Goal: Information Seeking & Learning: Learn about a topic

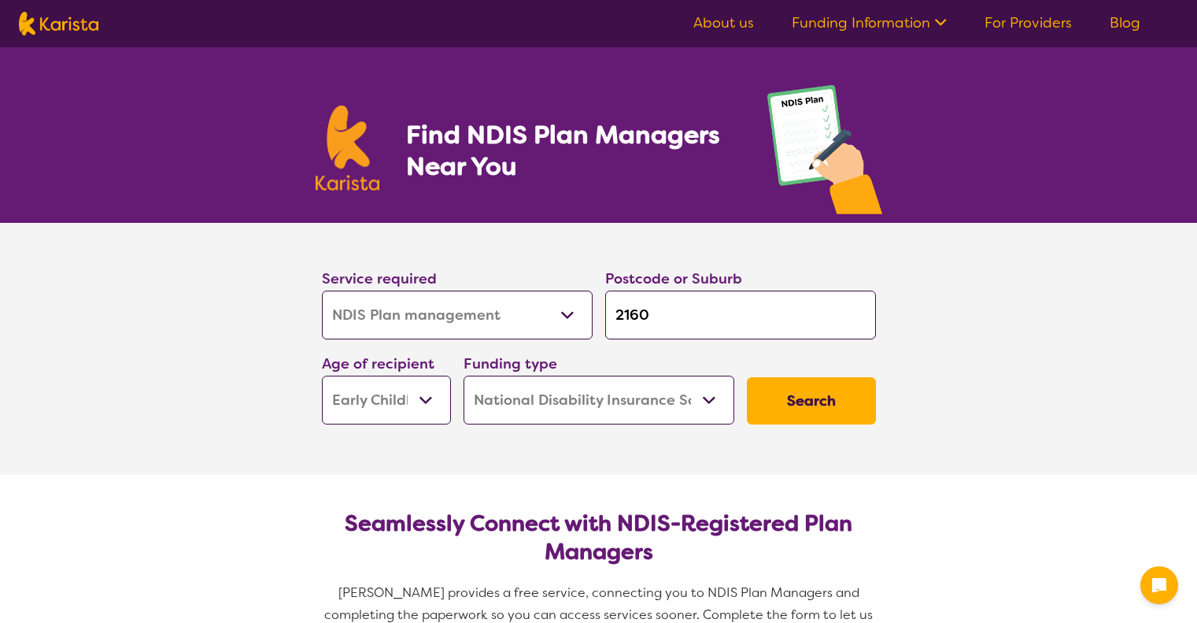
select select "NDIS Plan management"
select select "EC"
select select "NDIS"
select select "NDIS Plan management"
select select "EC"
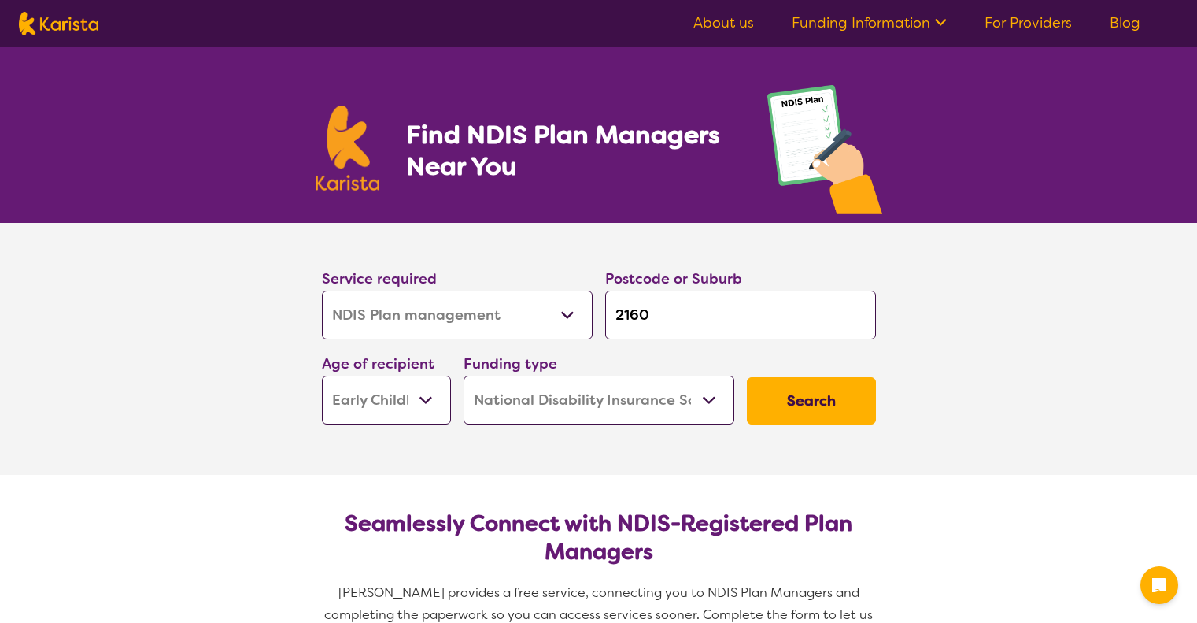
select select "NDIS"
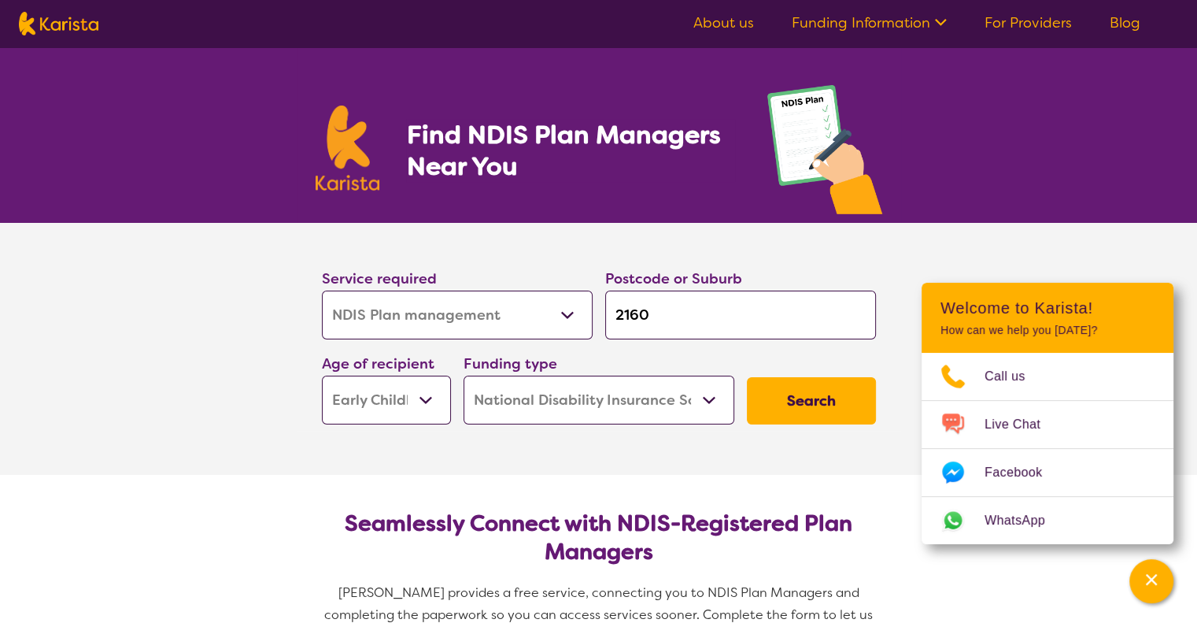
click at [421, 396] on select "Early Childhood - 0 to 9 Child - 10 to 11 Adolescent - 12 to 17 Adult - 18 to 6…" at bounding box center [386, 400] width 129 height 49
click at [322, 376] on select "Early Childhood - 0 to 9 Child - 10 to 11 Adolescent - 12 to 17 Adult - 18 to 6…" at bounding box center [386, 400] width 129 height 49
click at [712, 398] on select "Home Care Package (HCP) National Disability Insurance Scheme (NDIS) I don't know" at bounding box center [599, 400] width 271 height 49
click at [464, 376] on select "Home Care Package (HCP) National Disability Insurance Scheme (NDIS) I don't know" at bounding box center [599, 400] width 271 height 49
click at [816, 395] on button "Search" at bounding box center [811, 400] width 129 height 47
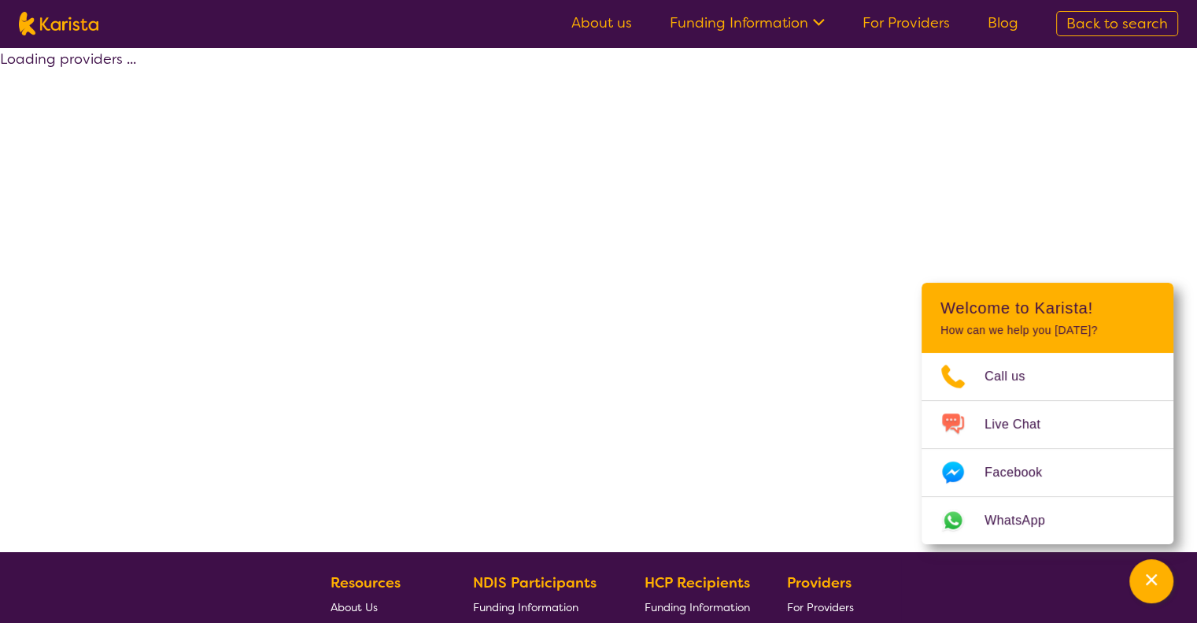
select select "by_score"
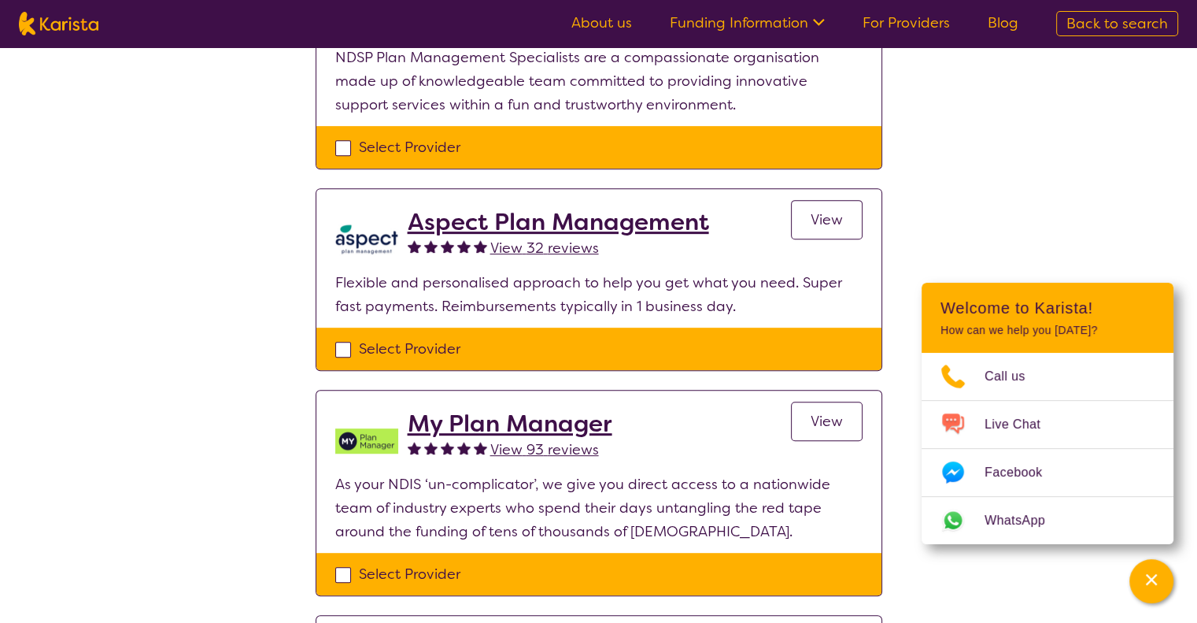
scroll to position [709, 0]
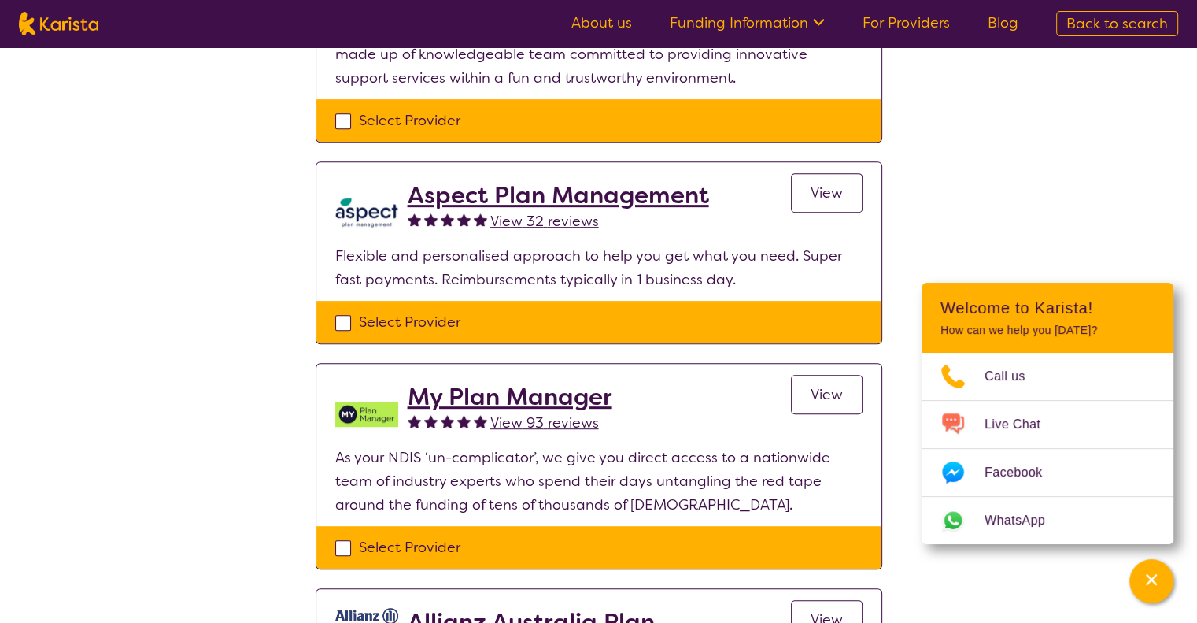
click at [592, 189] on h2 "Aspect Plan Management" at bounding box center [559, 195] width 302 height 28
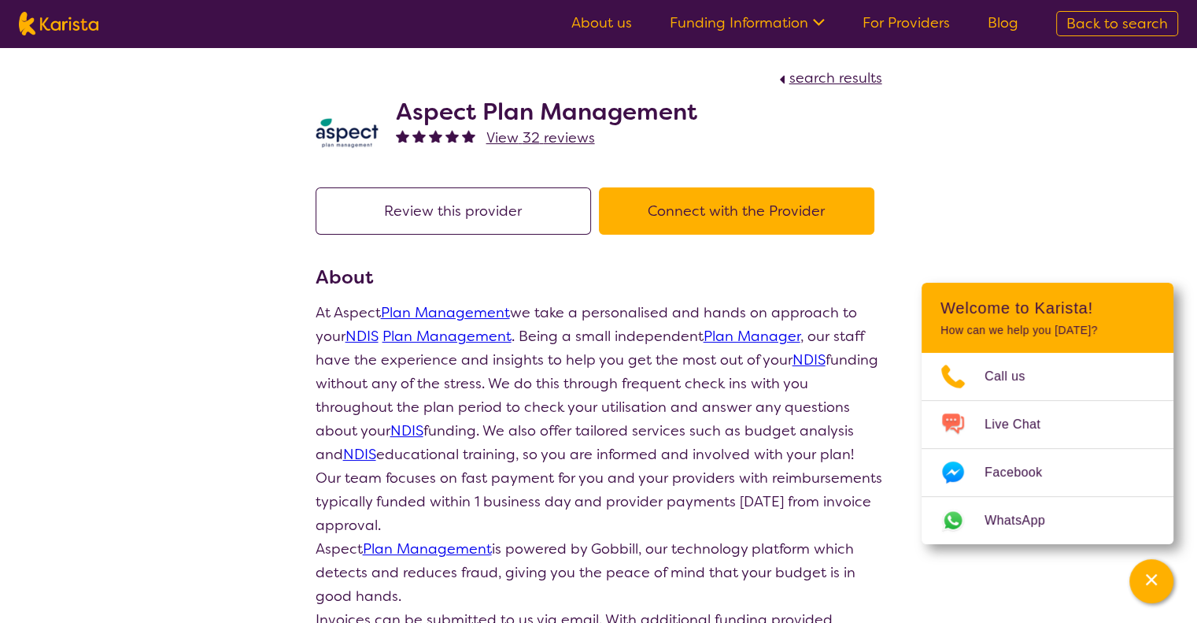
select select "by_score"
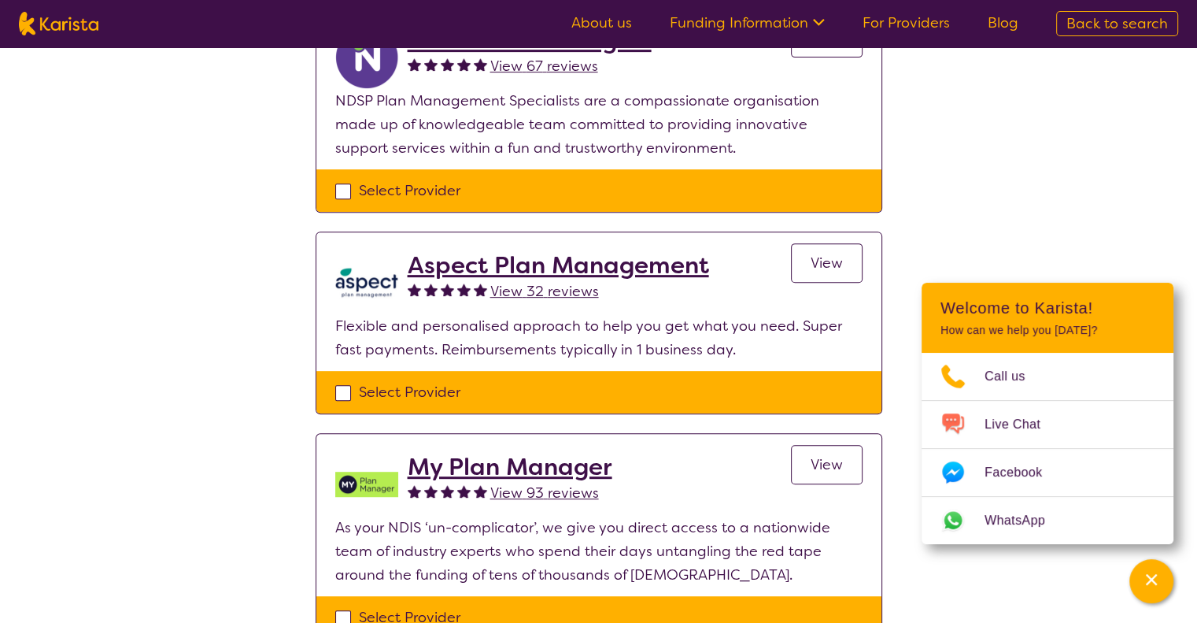
scroll to position [630, 0]
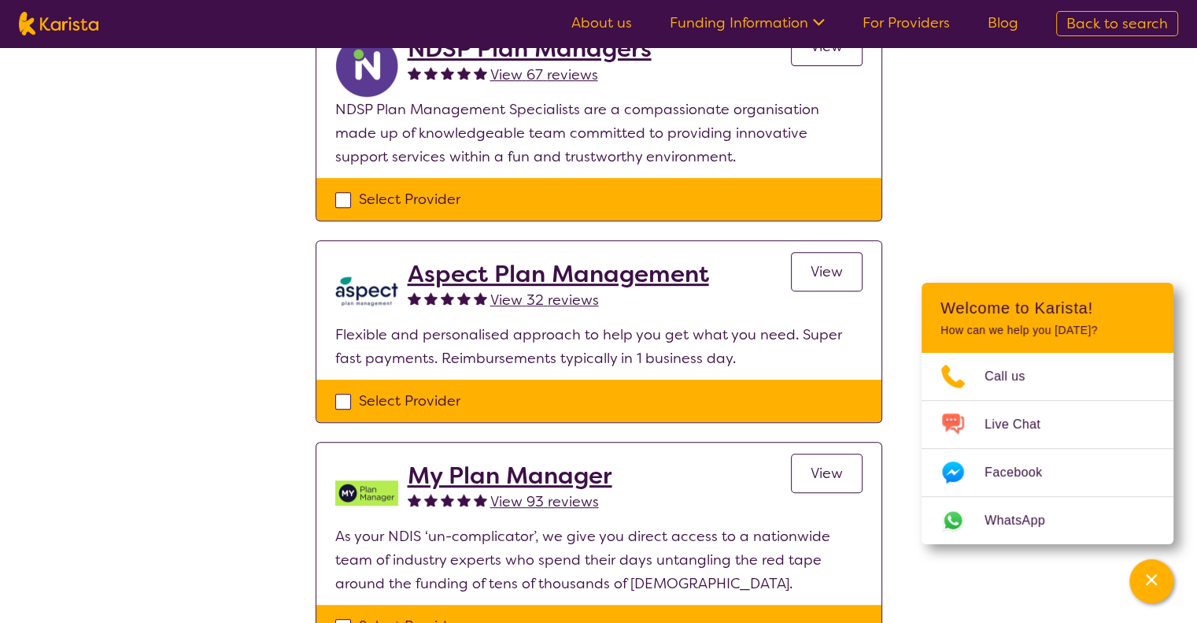
click at [570, 271] on h2 "Aspect Plan Management" at bounding box center [559, 274] width 302 height 28
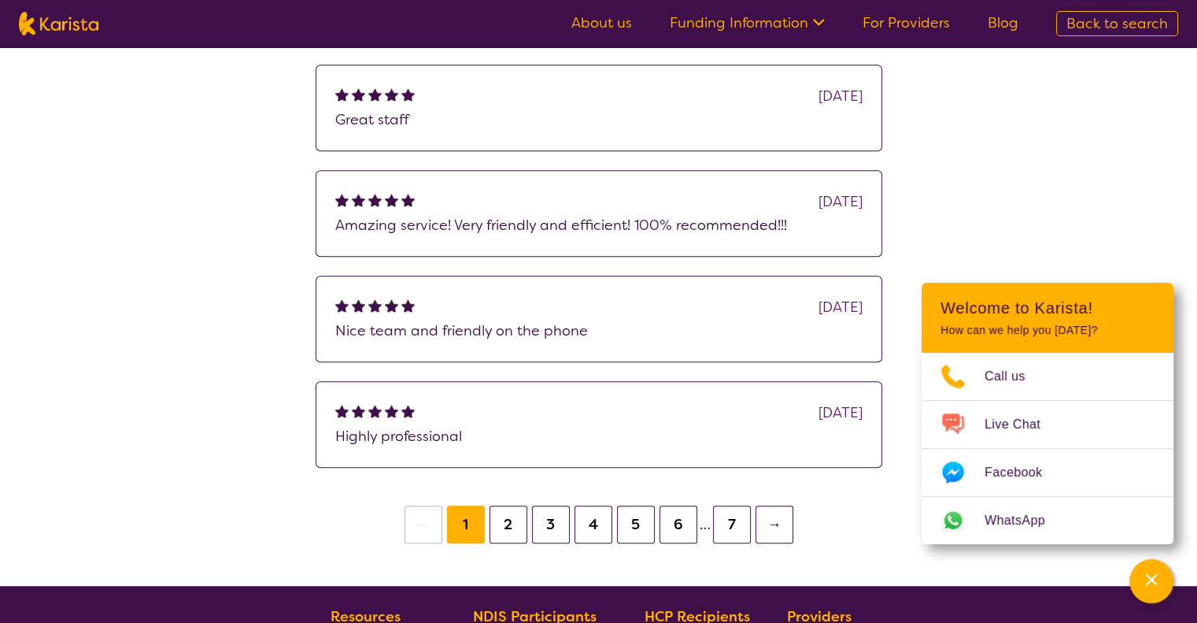
scroll to position [1102, 0]
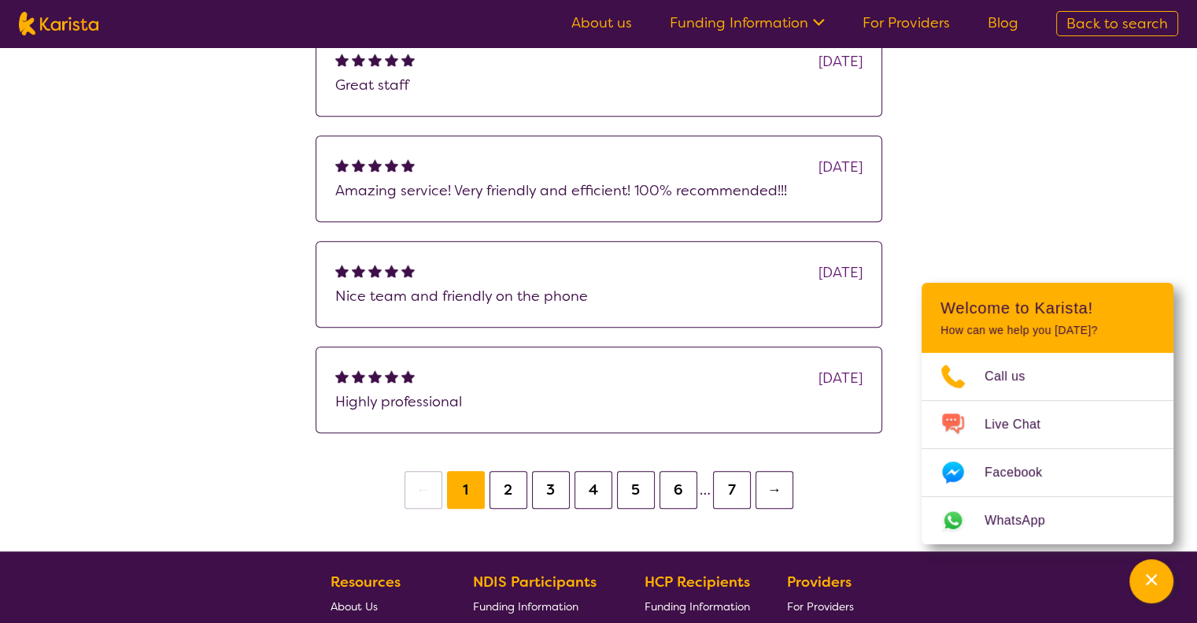
click at [510, 490] on button "2" at bounding box center [509, 490] width 38 height 38
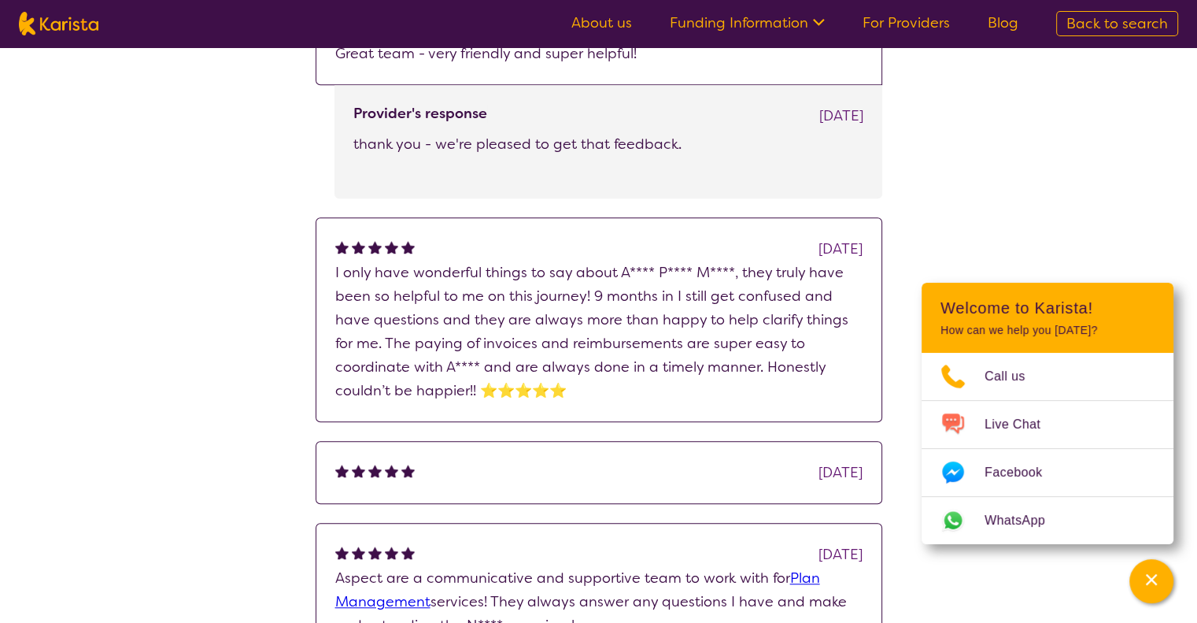
scroll to position [1023, 0]
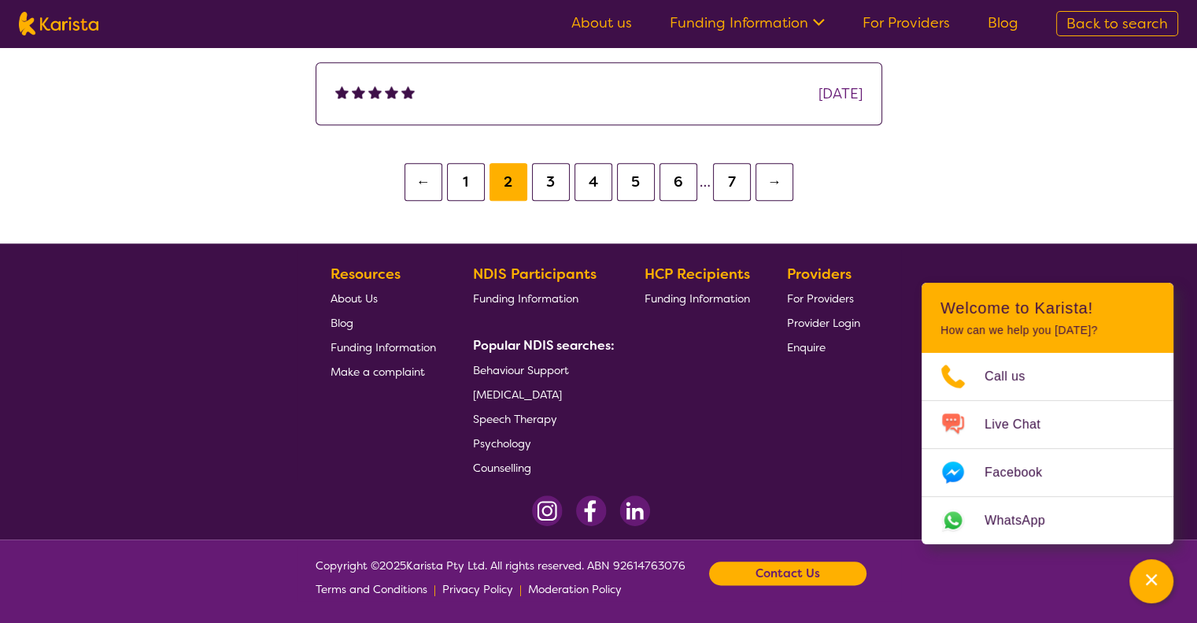
click at [724, 173] on button "7" at bounding box center [732, 182] width 38 height 38
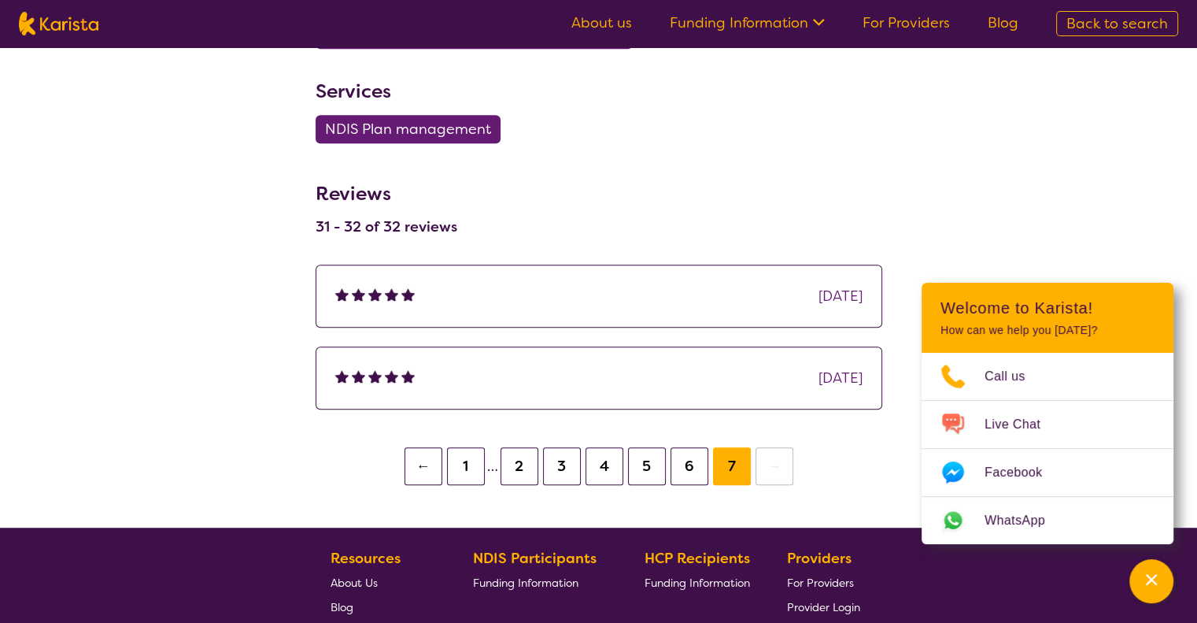
scroll to position [787, 0]
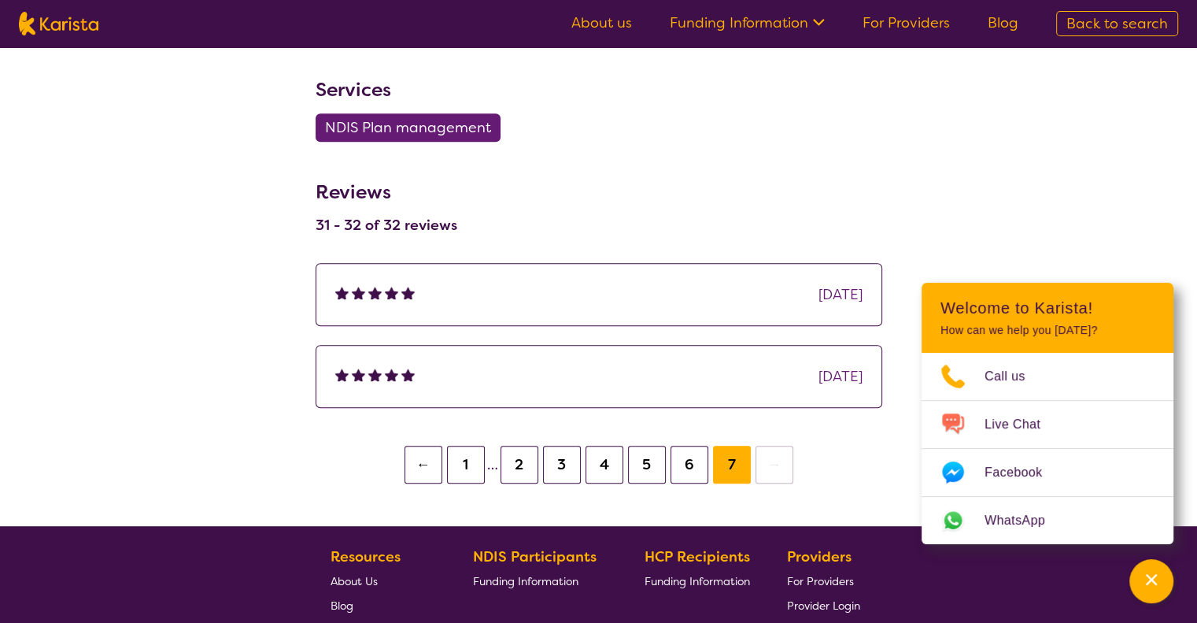
click at [459, 465] on button "1" at bounding box center [466, 465] width 38 height 38
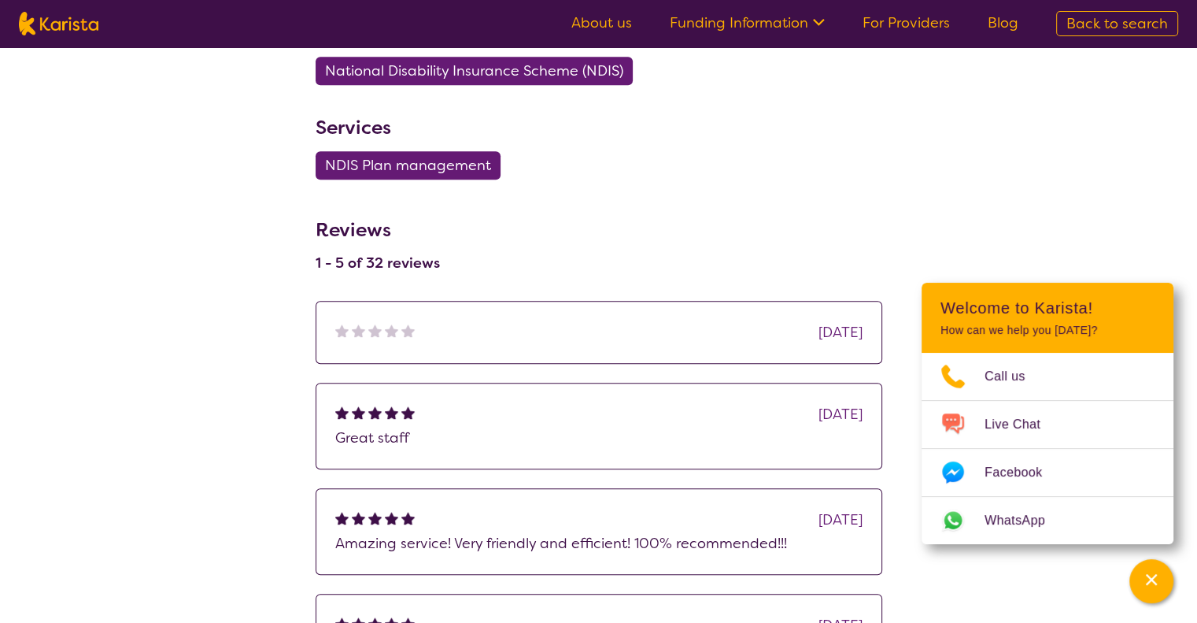
scroll to position [787, 0]
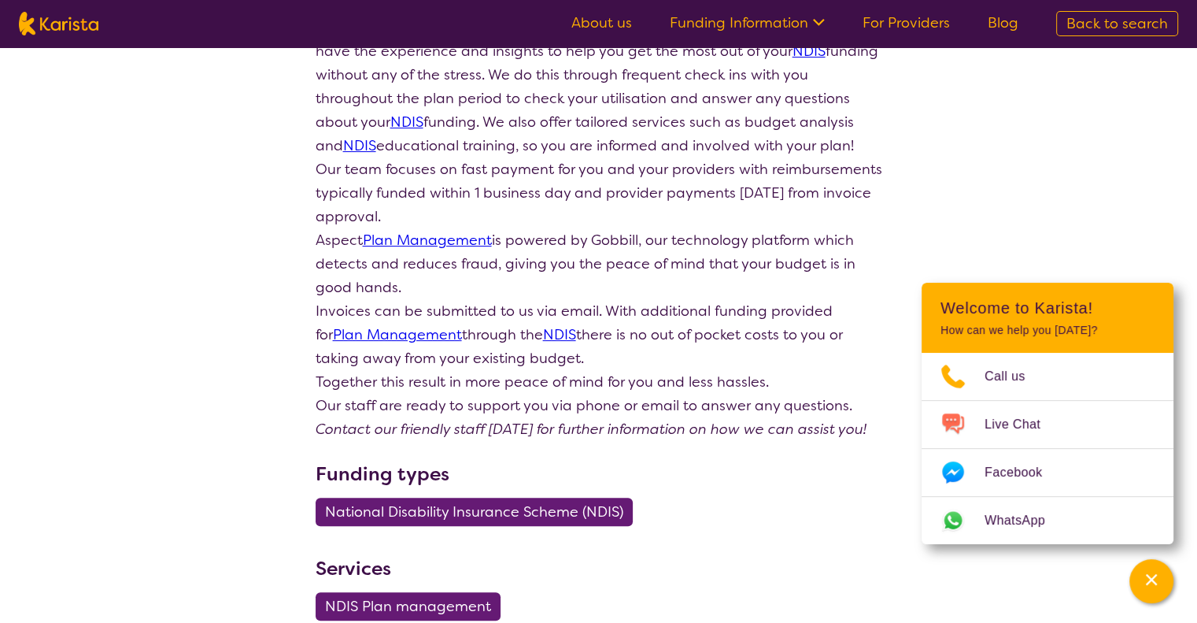
scroll to position [394, 0]
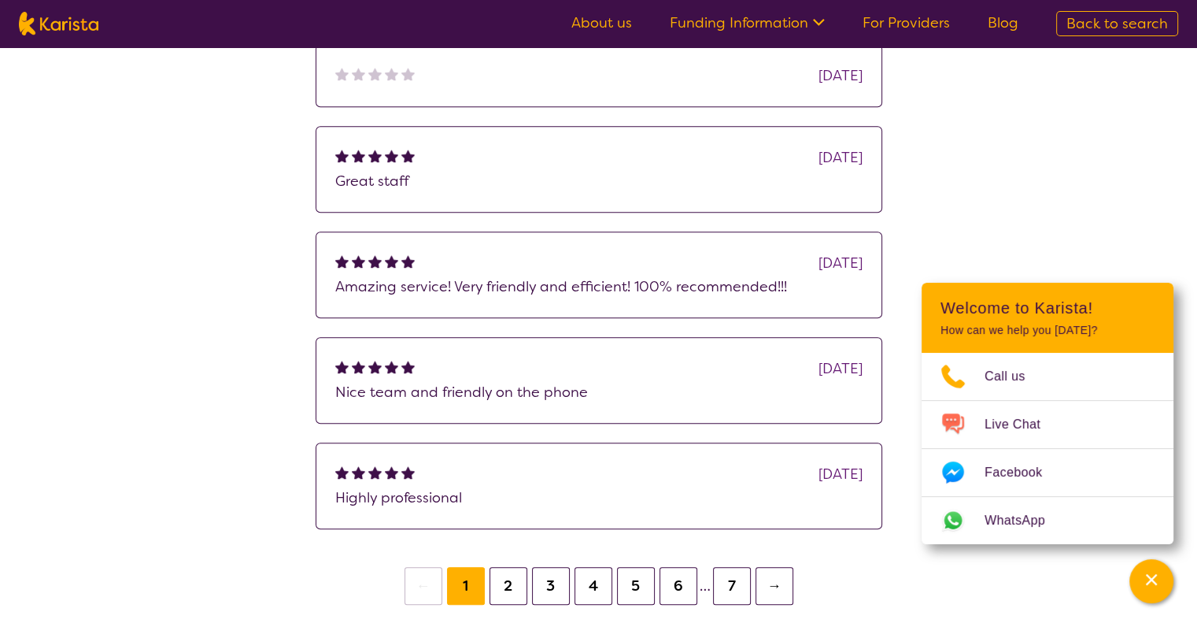
scroll to position [945, 0]
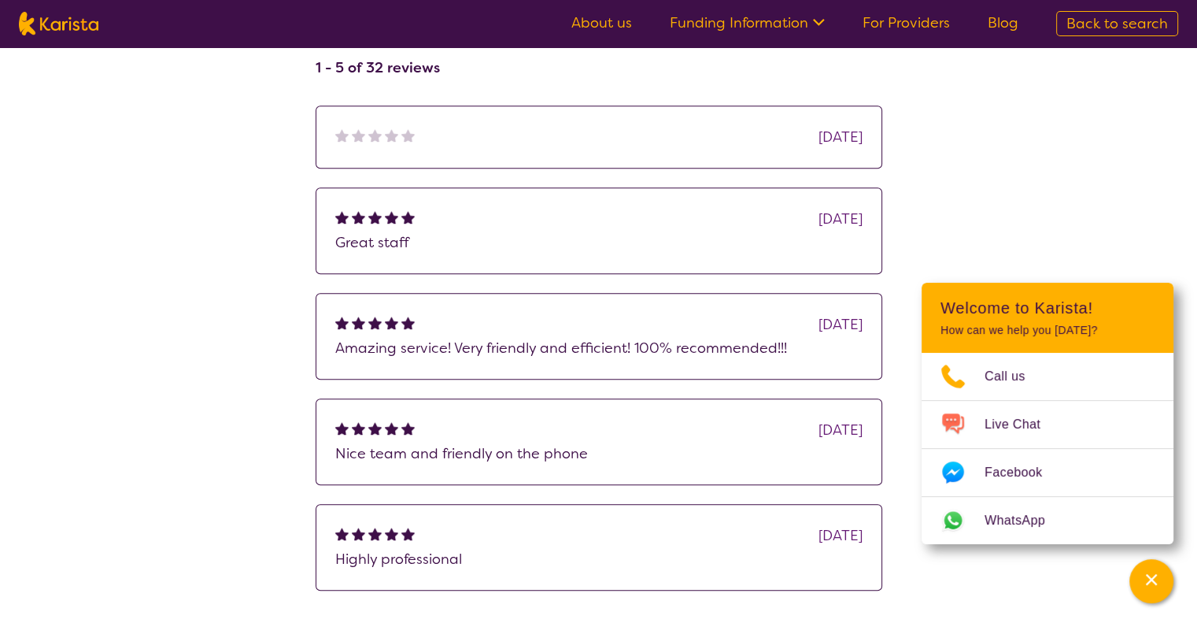
scroll to position [312, 0]
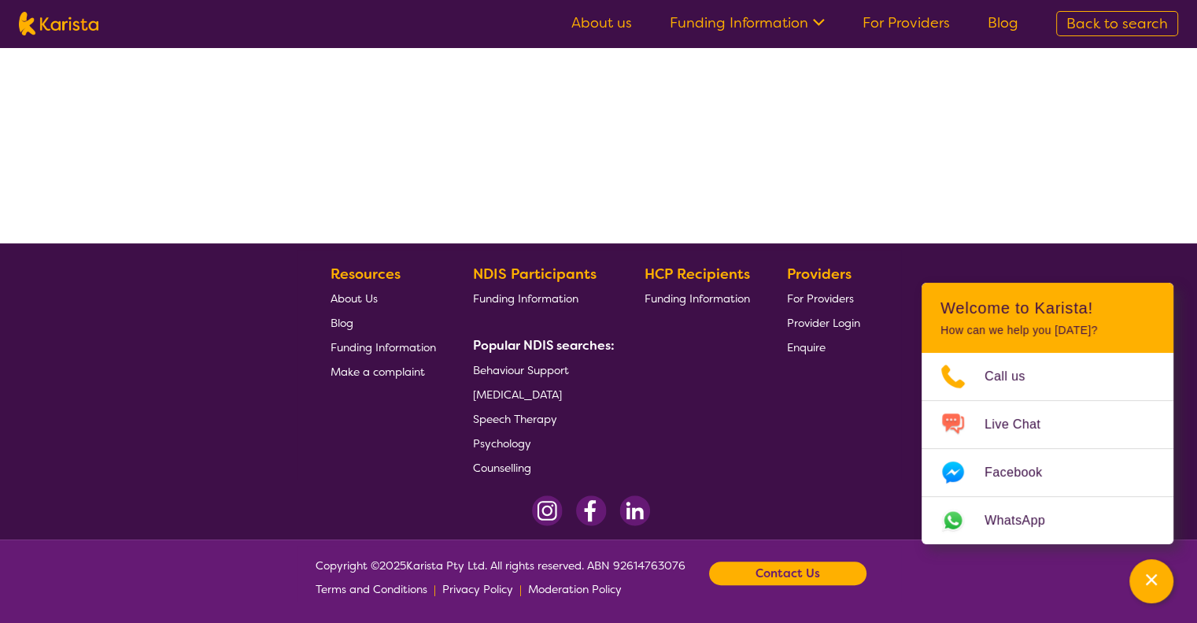
select select "by_score"
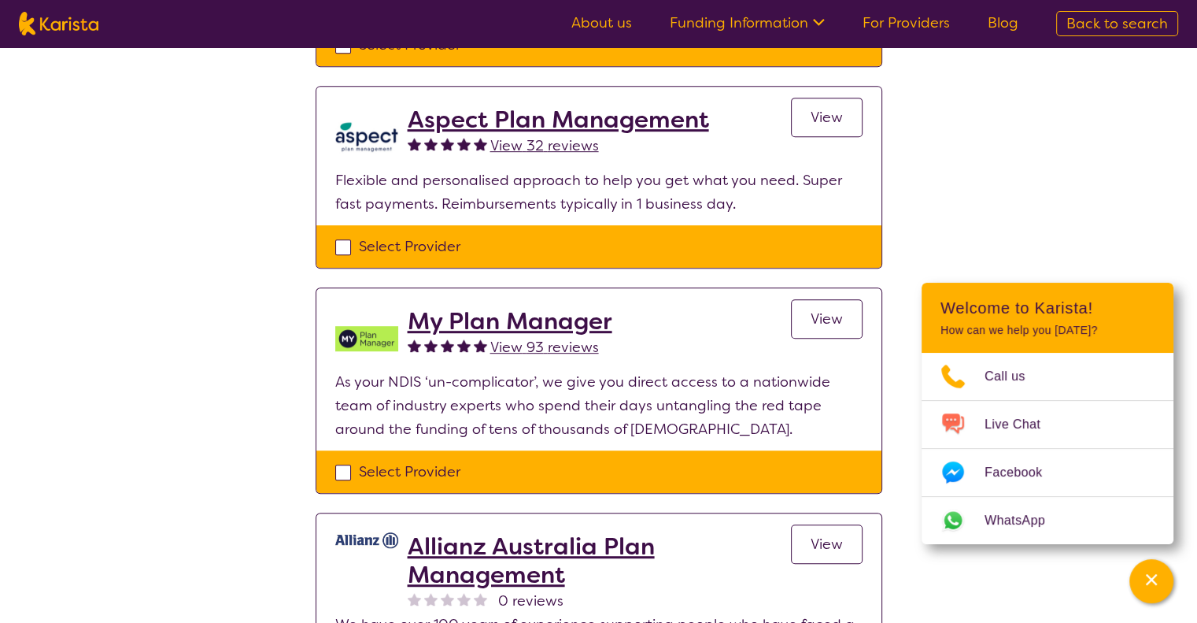
scroll to position [787, 0]
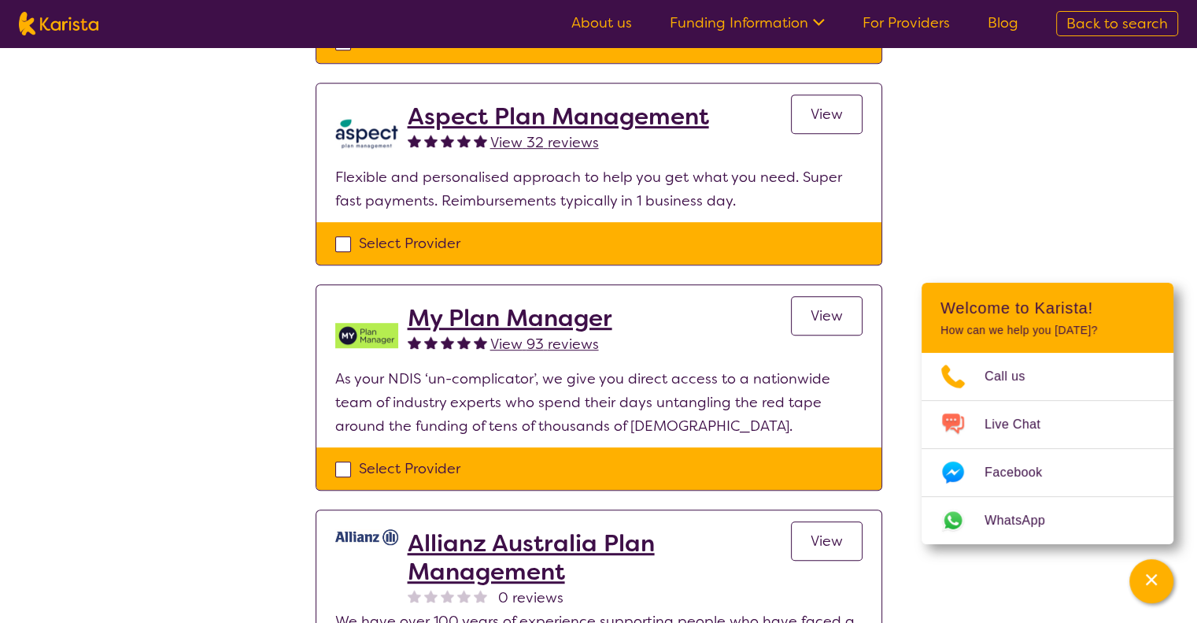
click at [580, 316] on h2 "My Plan Manager" at bounding box center [510, 318] width 205 height 28
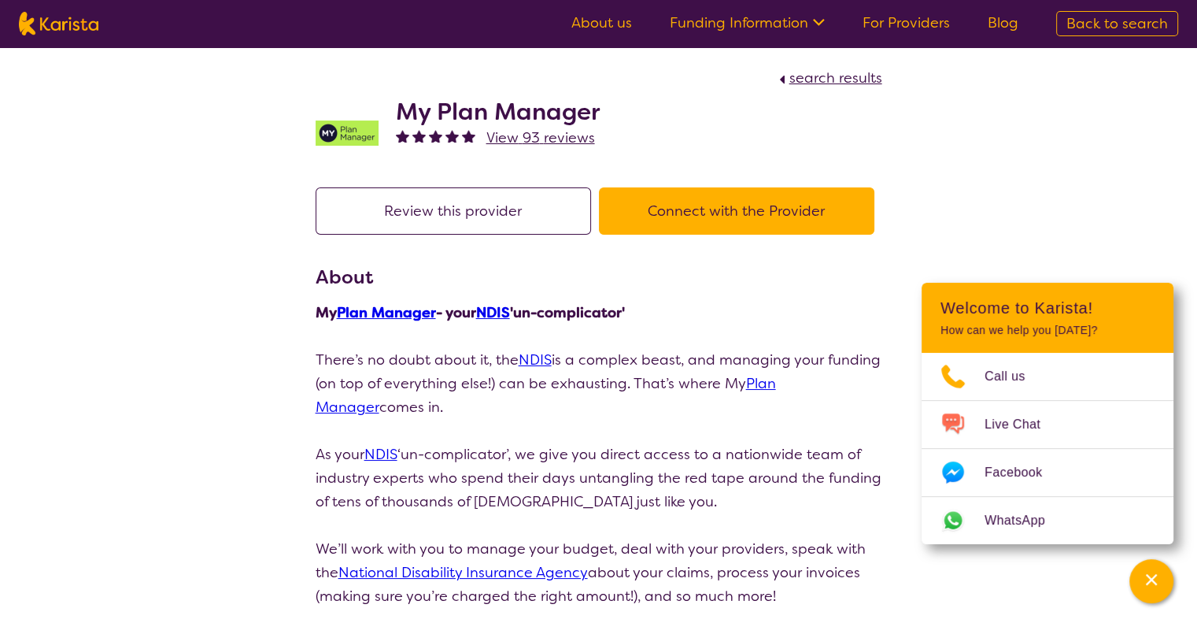
select select "by_score"
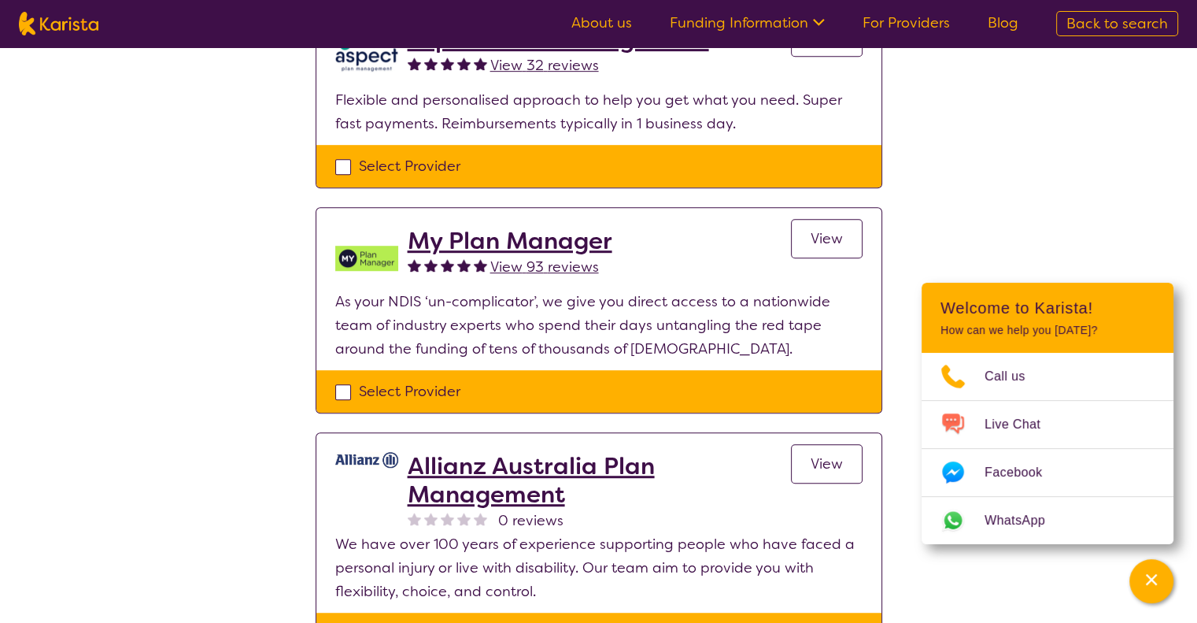
scroll to position [709, 0]
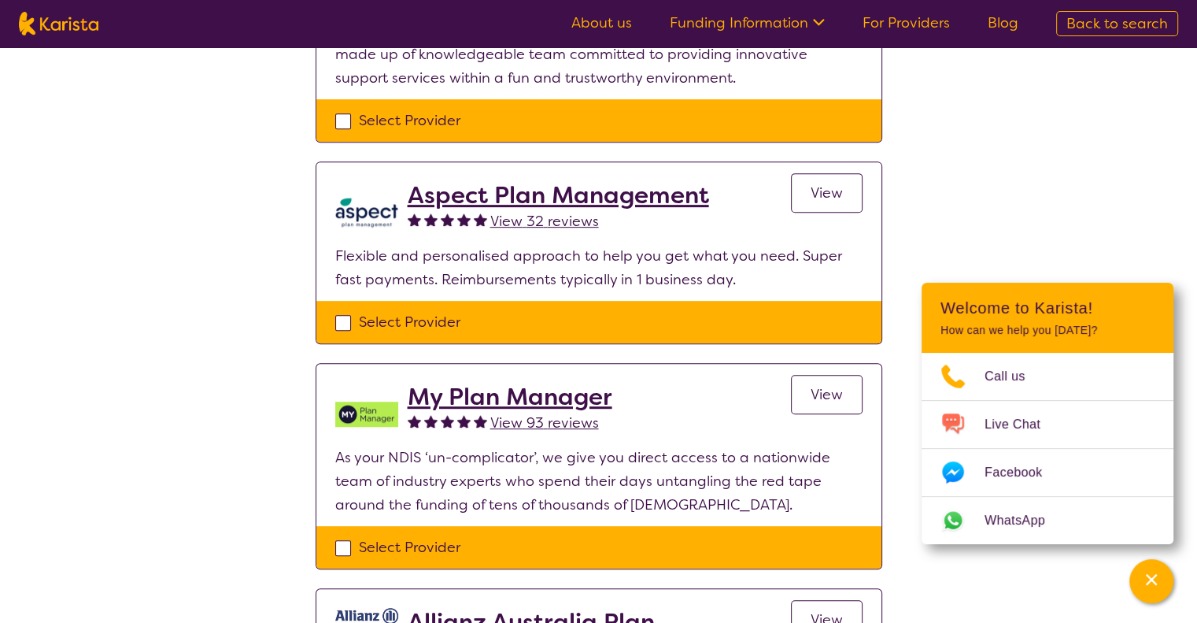
click at [508, 193] on h2 "Aspect Plan Management" at bounding box center [559, 195] width 302 height 28
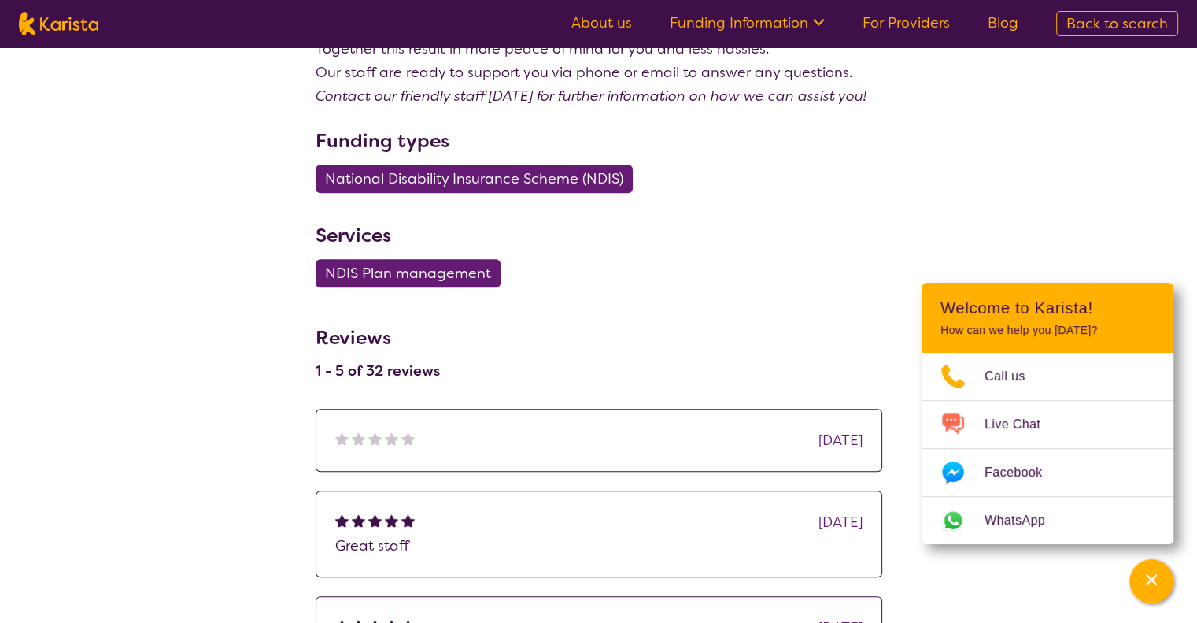
scroll to position [472, 0]
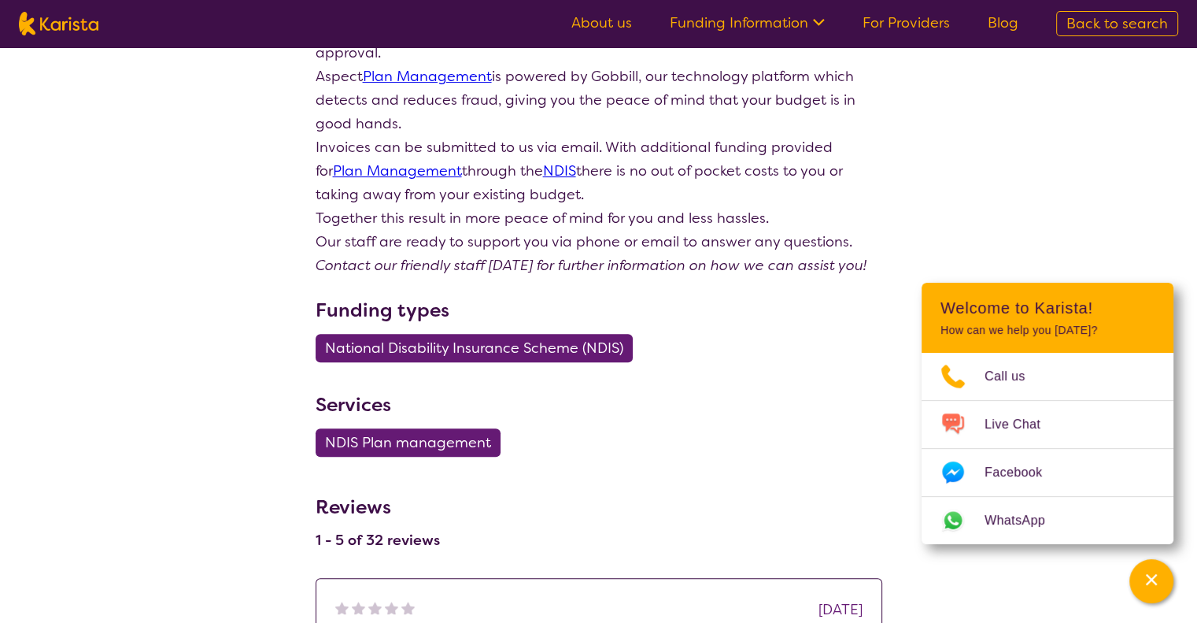
scroll to position [709, 0]
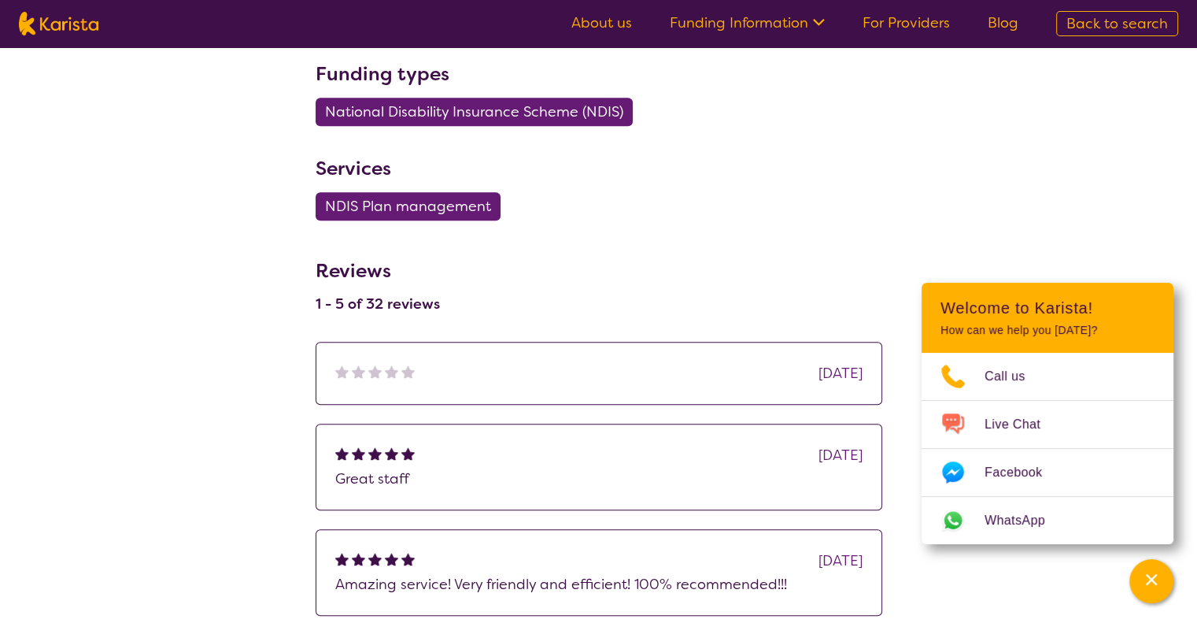
select select "by_score"
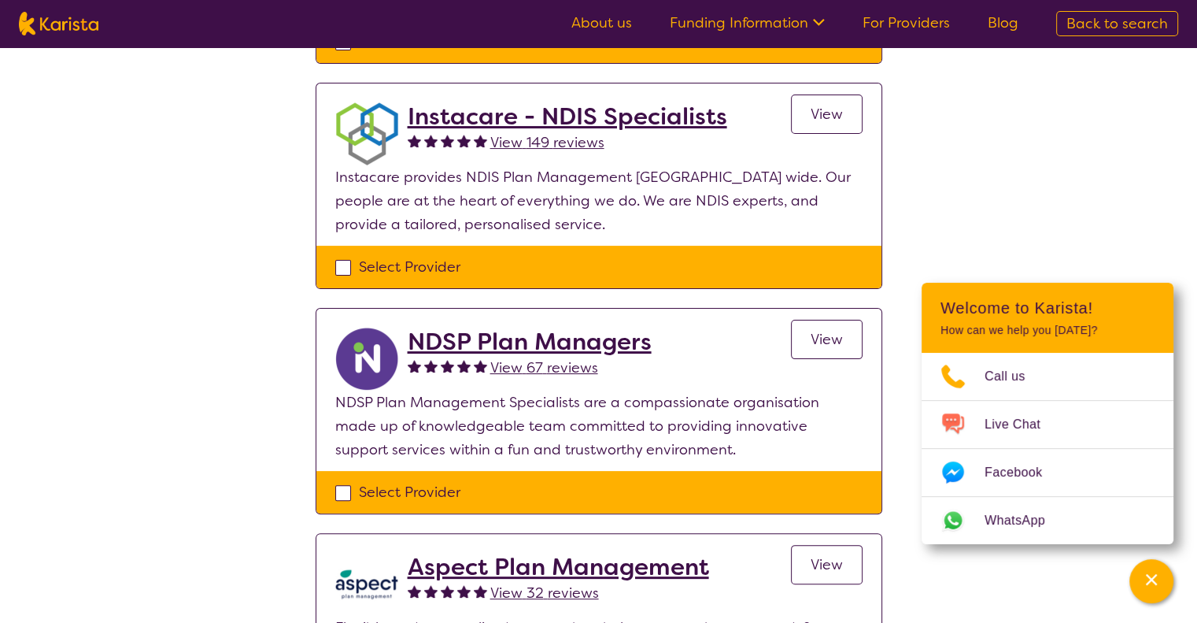
scroll to position [315, 0]
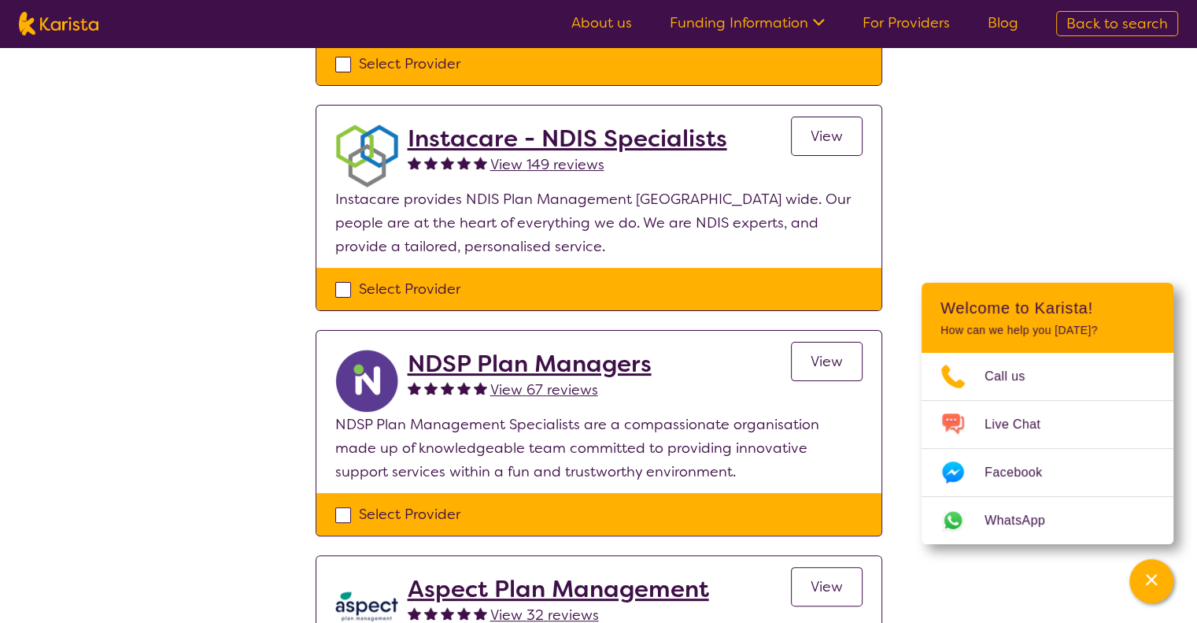
click at [568, 139] on h2 "Instacare - NDIS Specialists" at bounding box center [568, 138] width 320 height 28
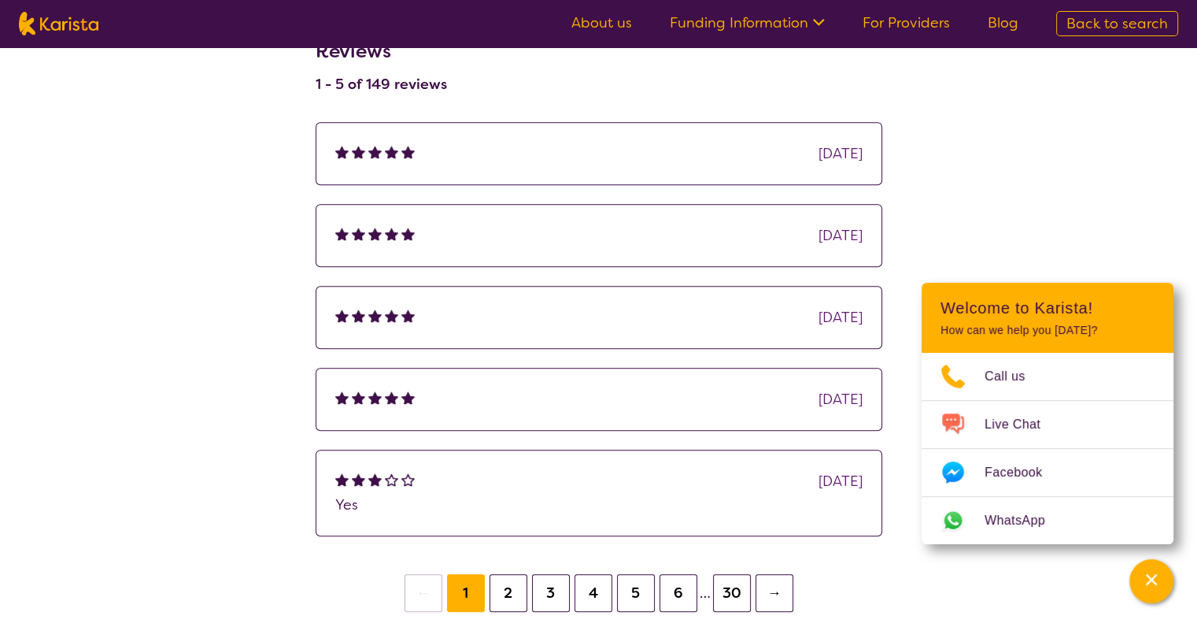
scroll to position [1023, 0]
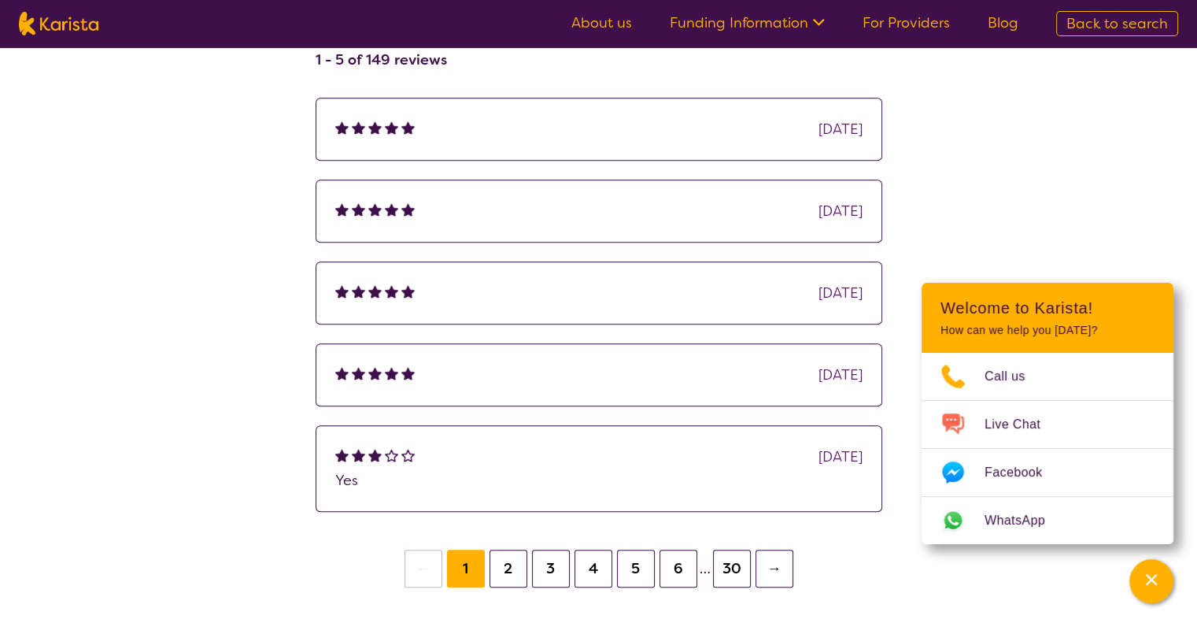
click at [505, 565] on button "2" at bounding box center [509, 568] width 38 height 38
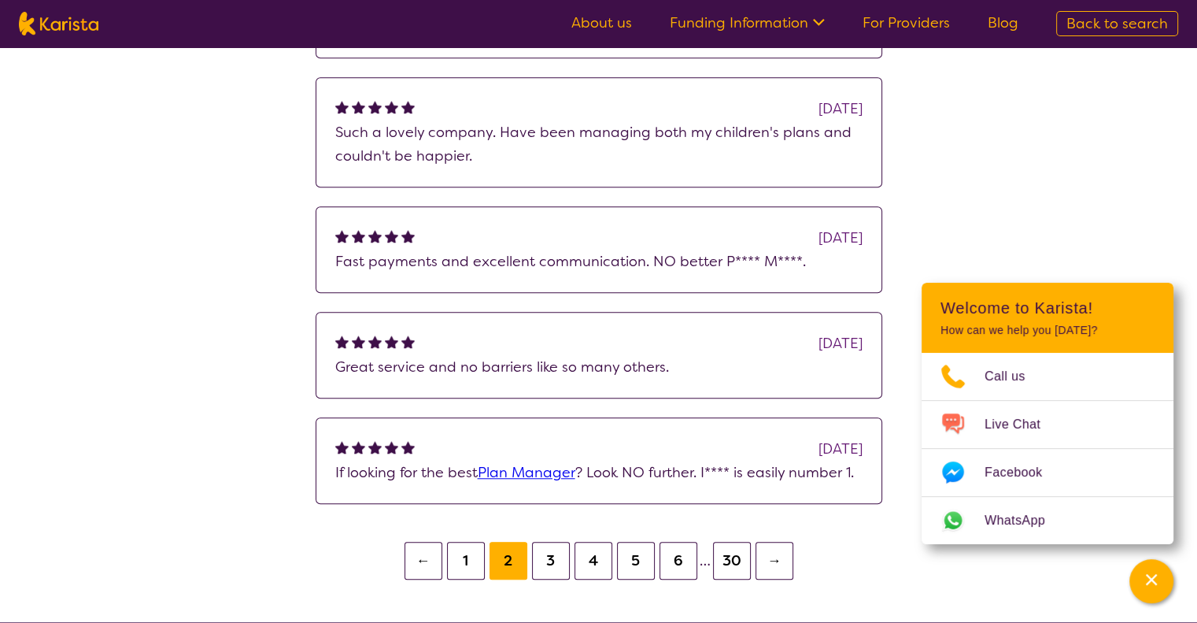
scroll to position [1260, 0]
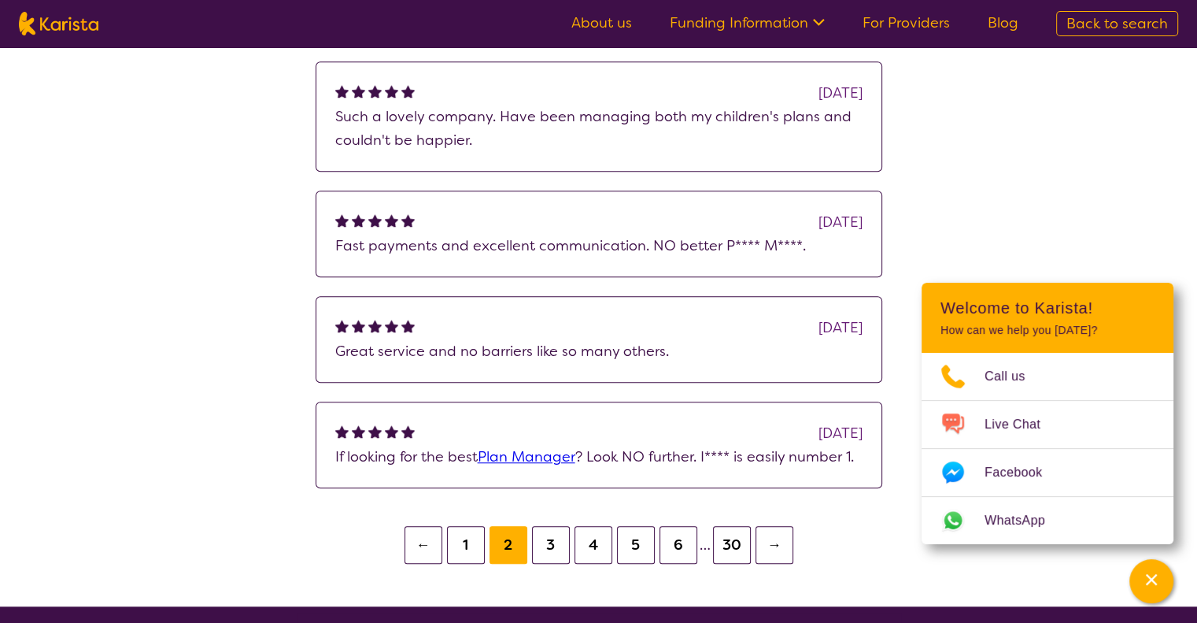
click at [555, 541] on button "3" at bounding box center [551, 545] width 38 height 38
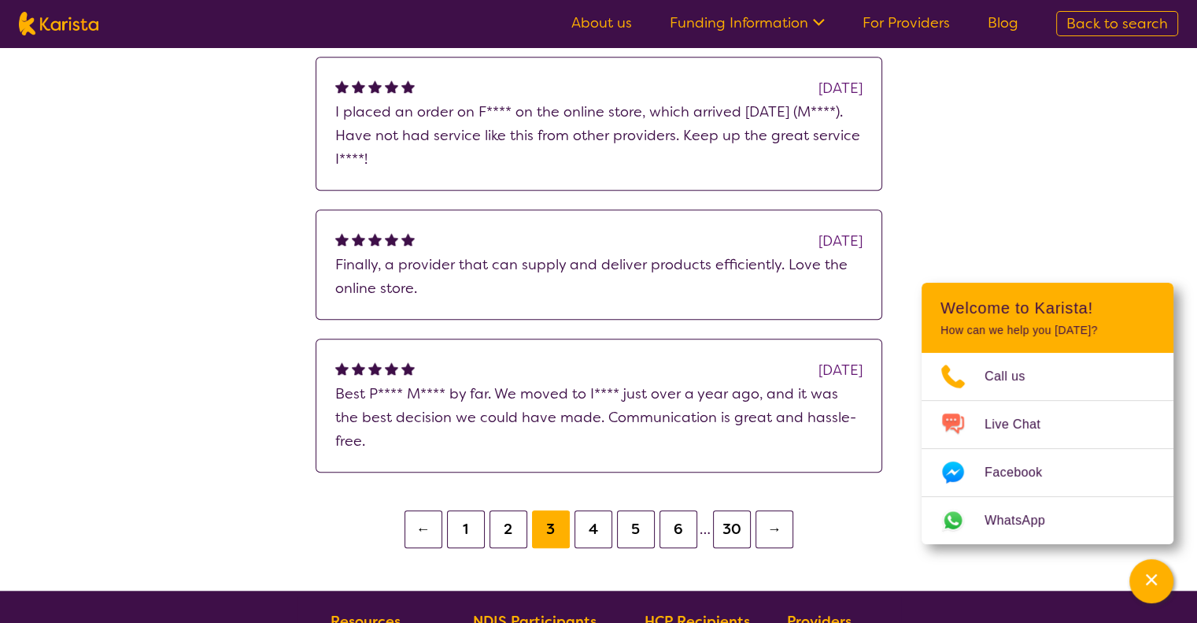
scroll to position [1338, 0]
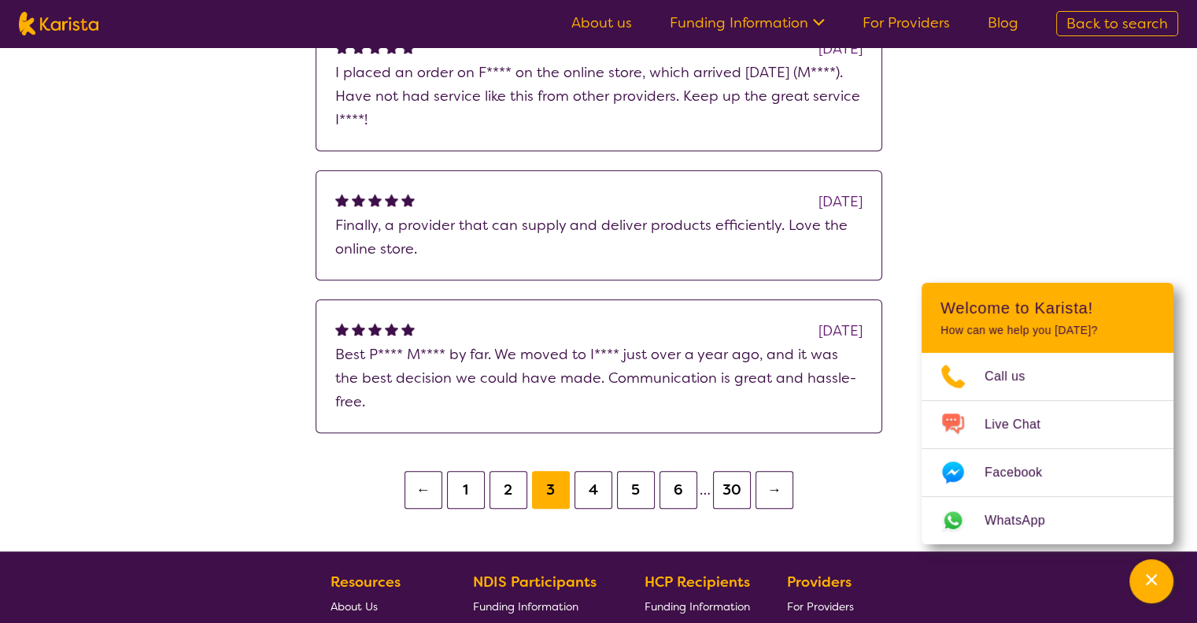
click at [594, 471] on button "4" at bounding box center [594, 490] width 38 height 38
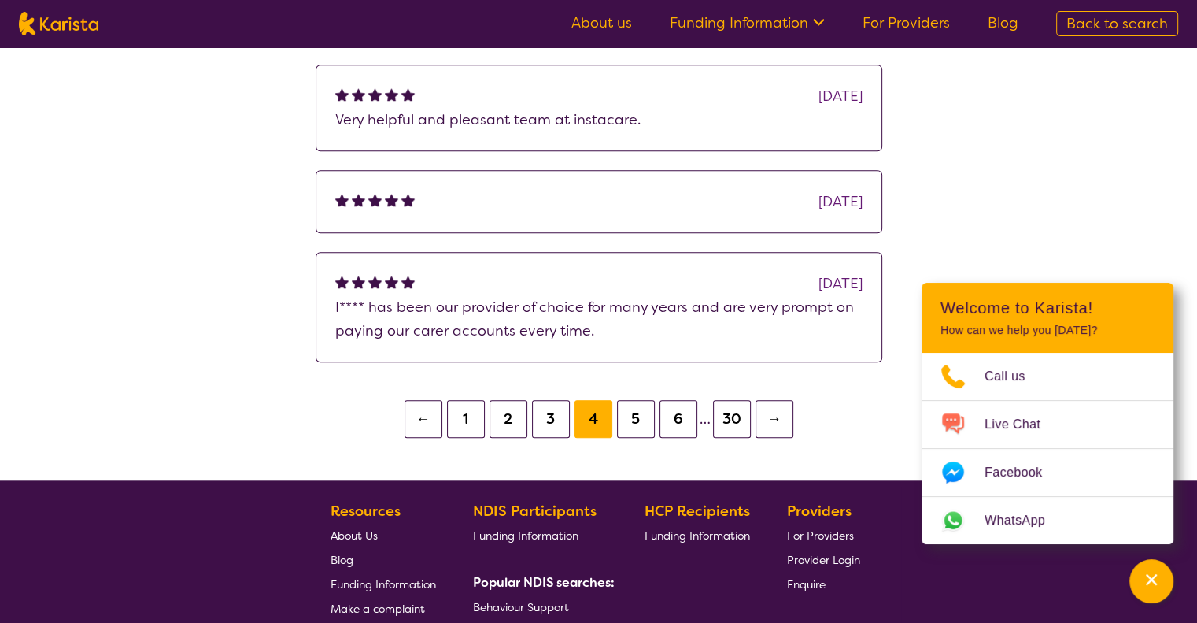
click at [634, 419] on button "5" at bounding box center [636, 419] width 38 height 38
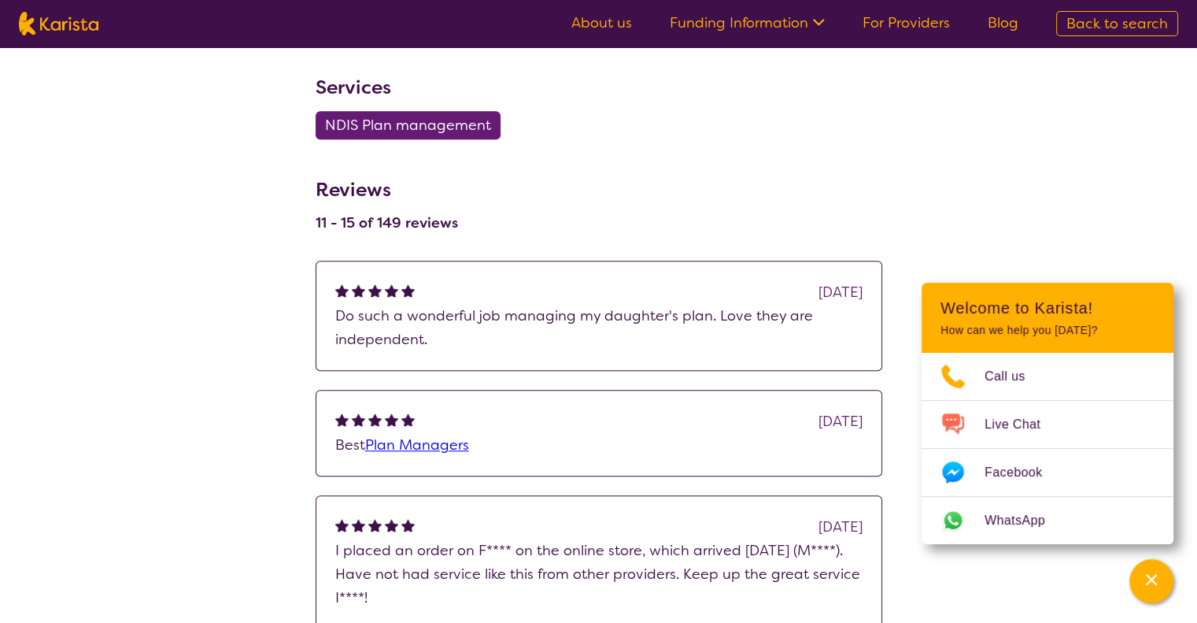
scroll to position [866, 0]
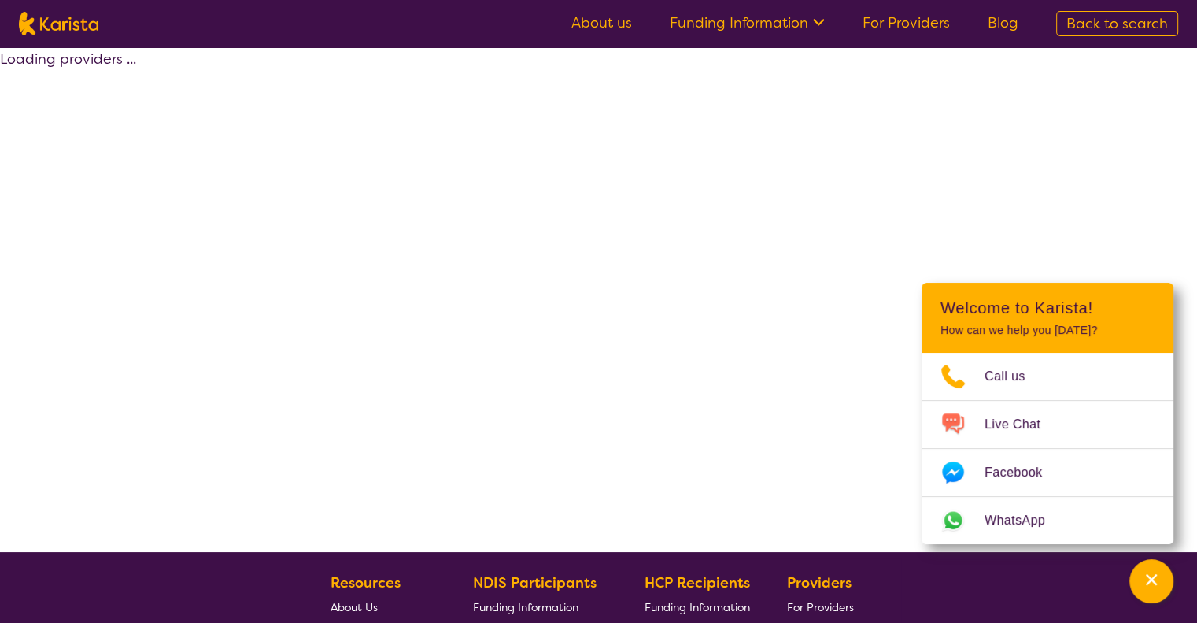
scroll to position [312, 0]
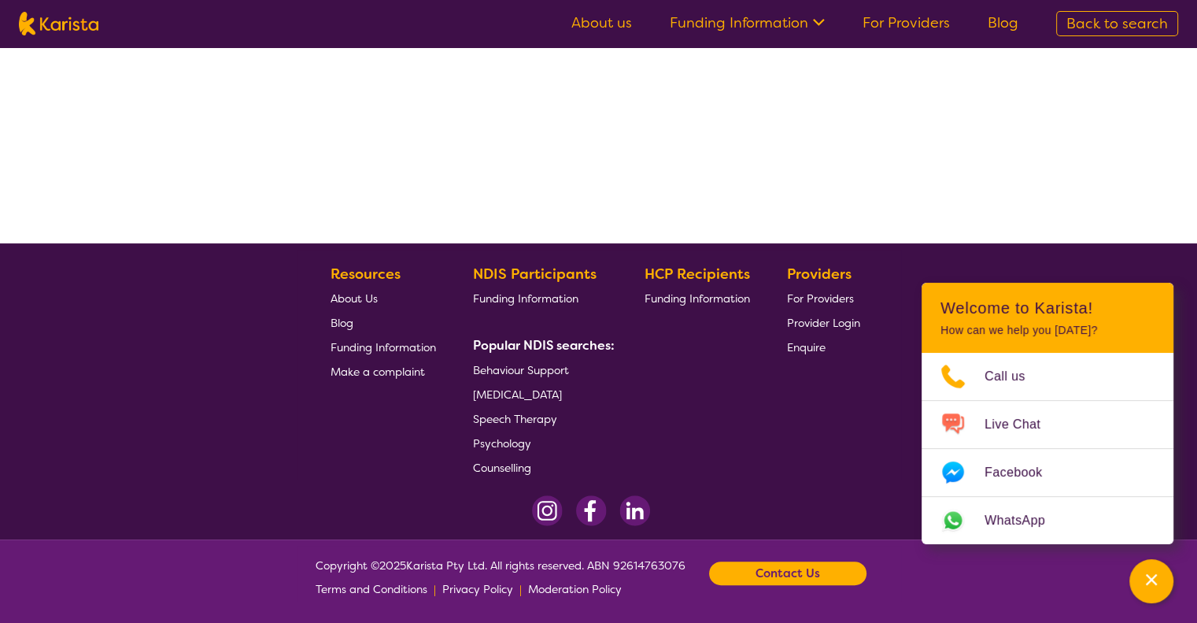
select select "by_score"
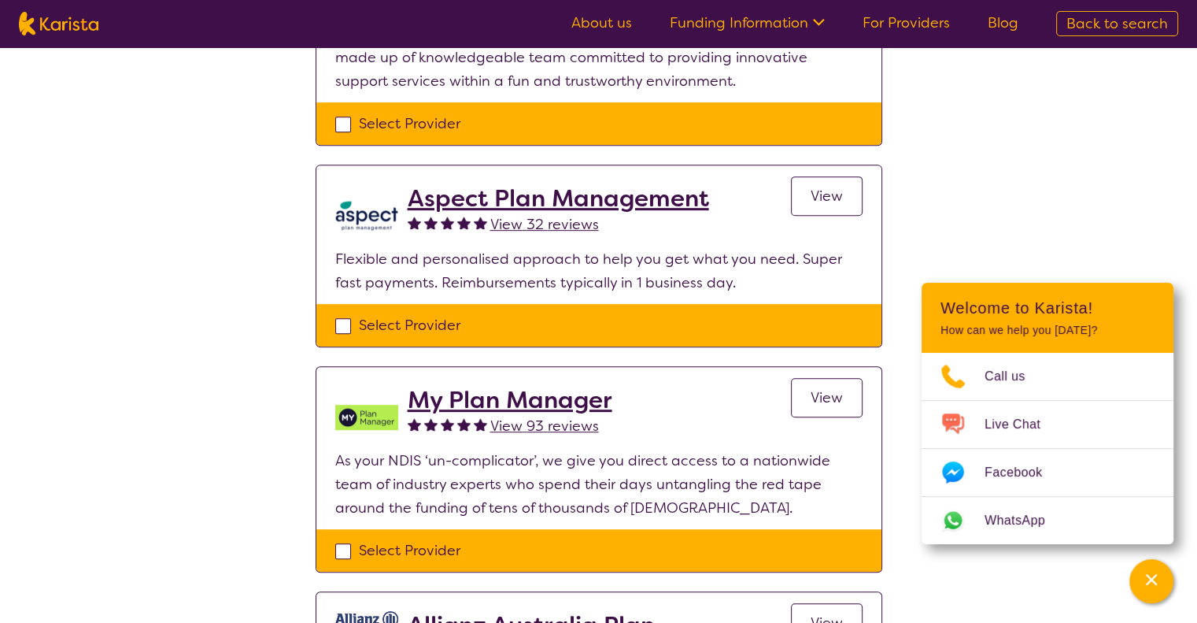
scroll to position [784, 0]
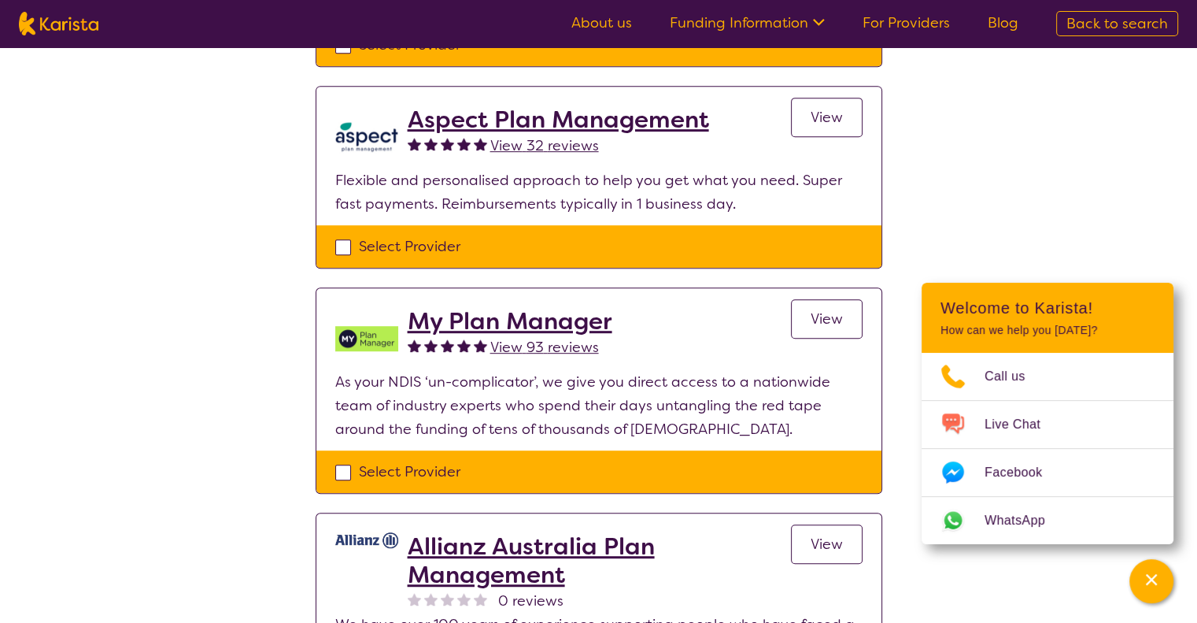
click at [554, 323] on h2 "My Plan Manager" at bounding box center [510, 321] width 205 height 28
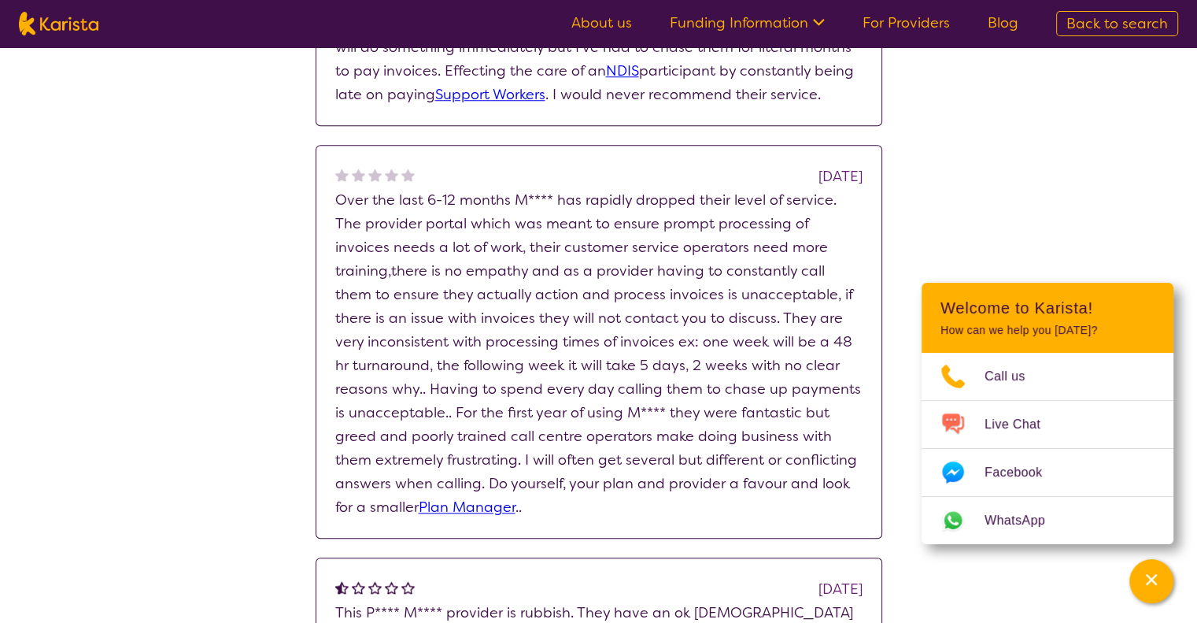
scroll to position [1338, 0]
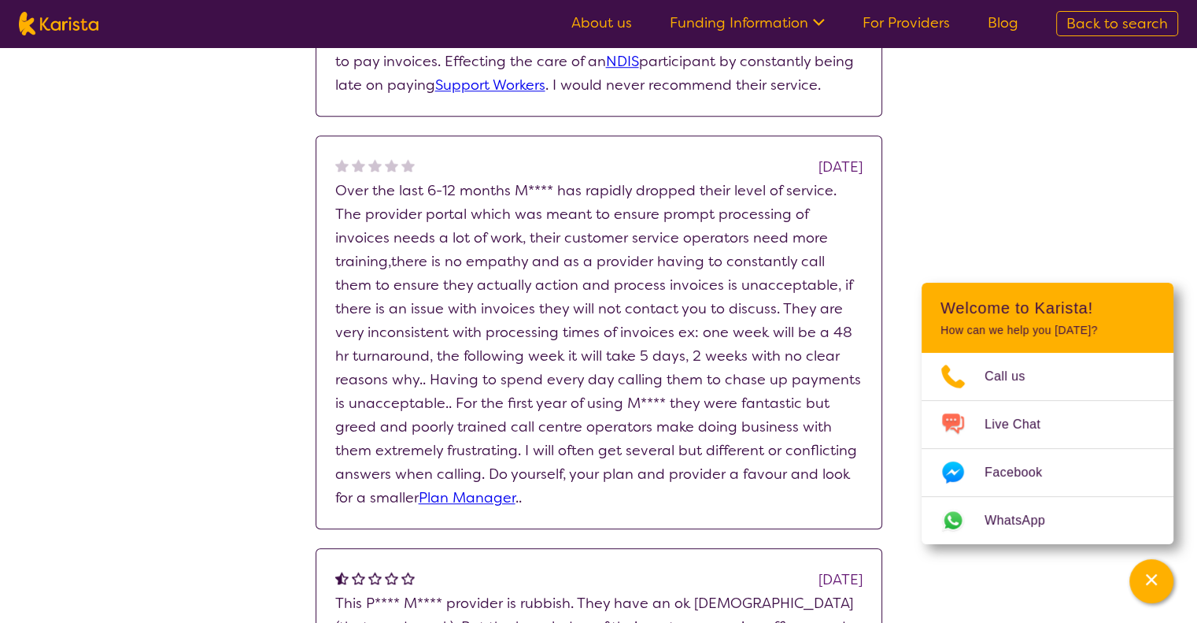
scroll to position [784, 0]
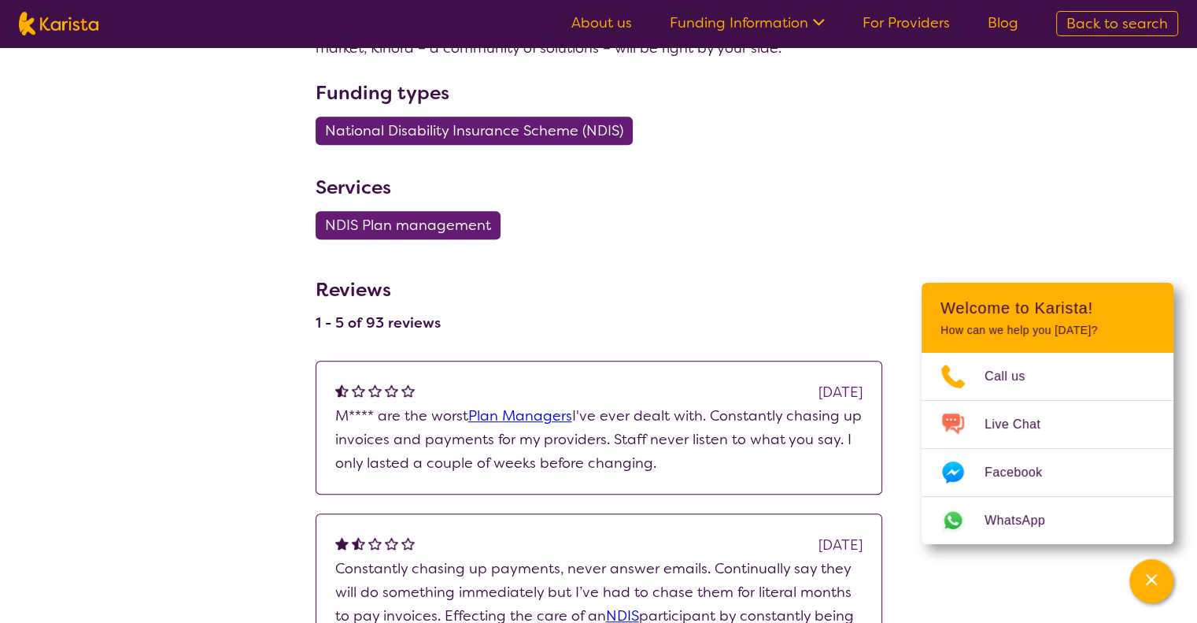
select select "by_score"
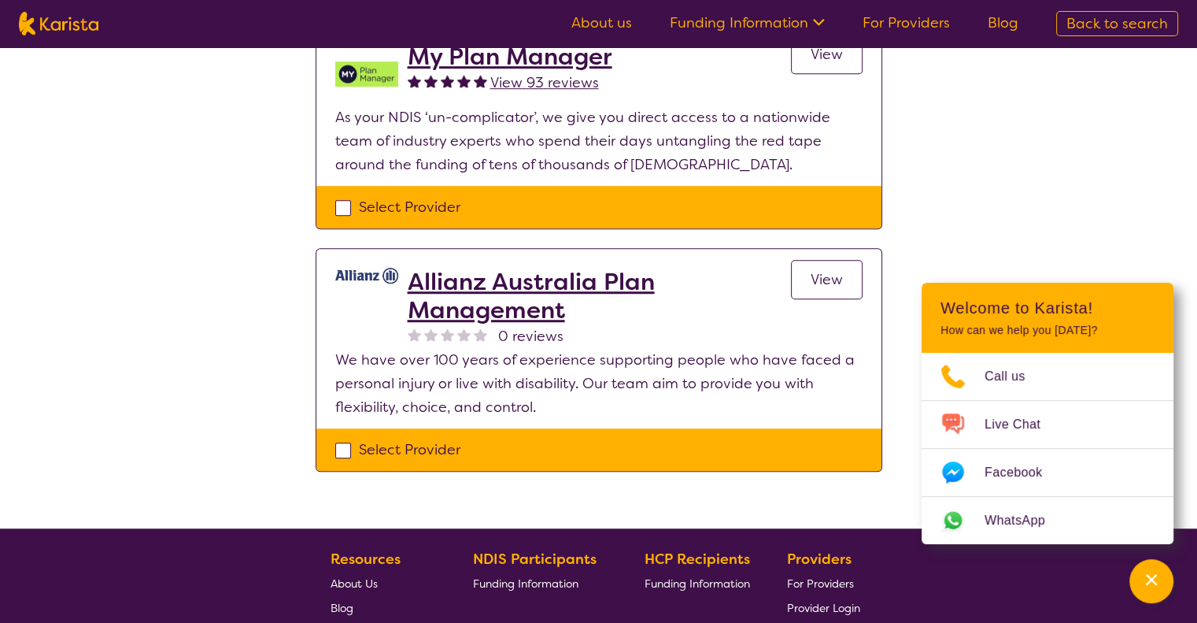
scroll to position [1099, 0]
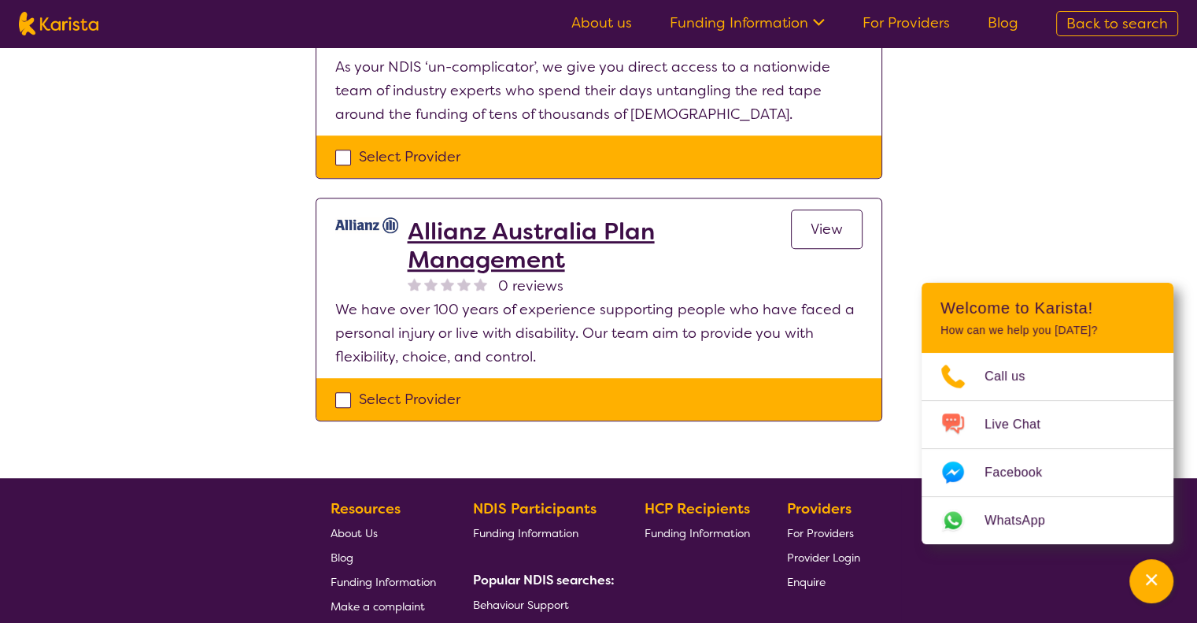
click at [586, 223] on h2 "Allianz Australia Plan Management" at bounding box center [599, 245] width 383 height 57
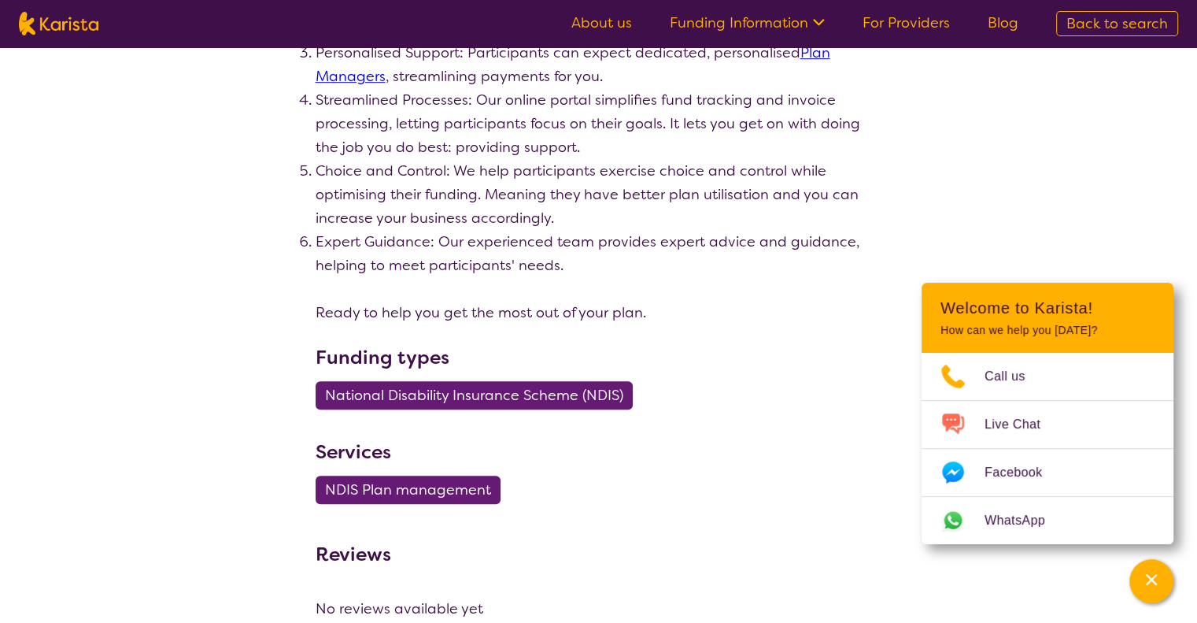
scroll to position [1099, 0]
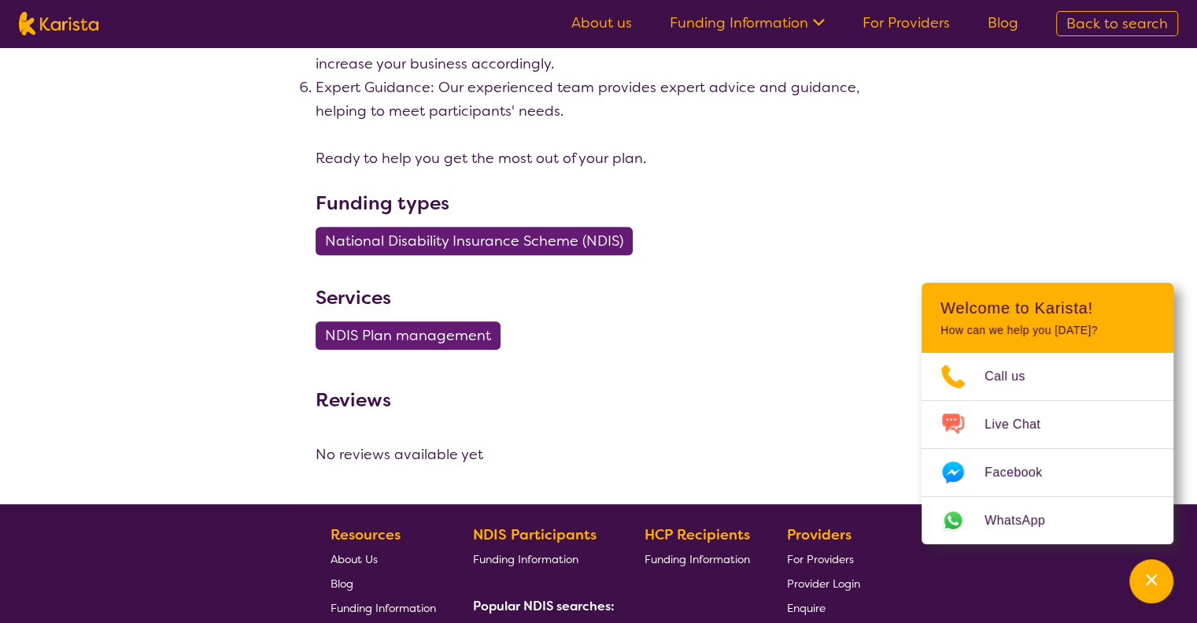
select select "by_score"
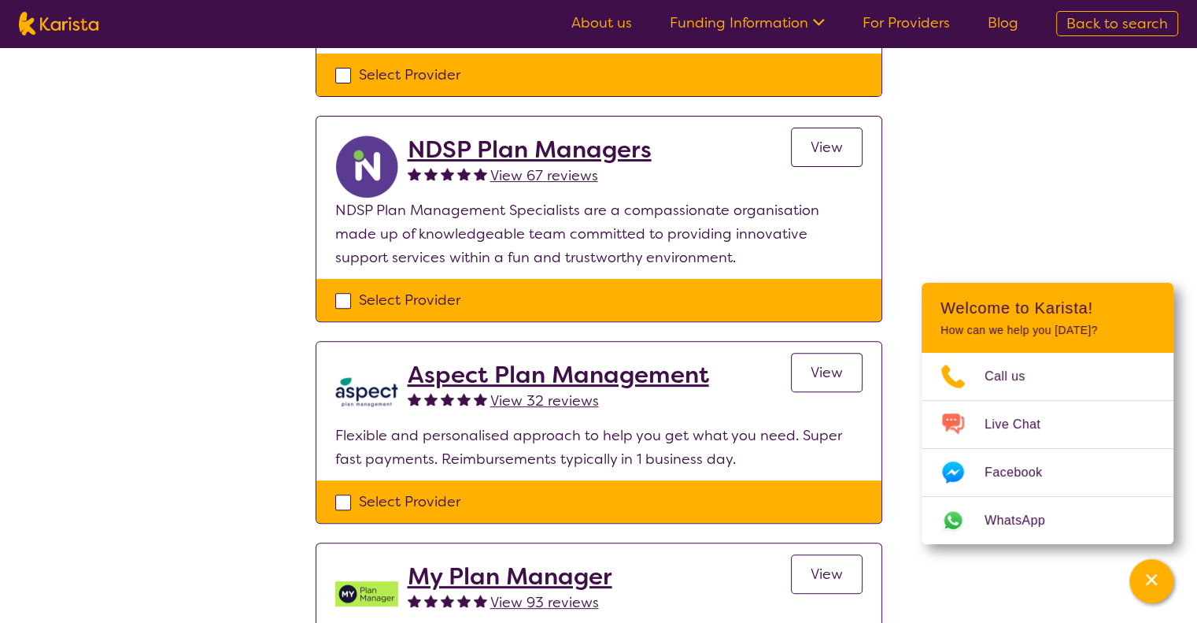
scroll to position [551, 0]
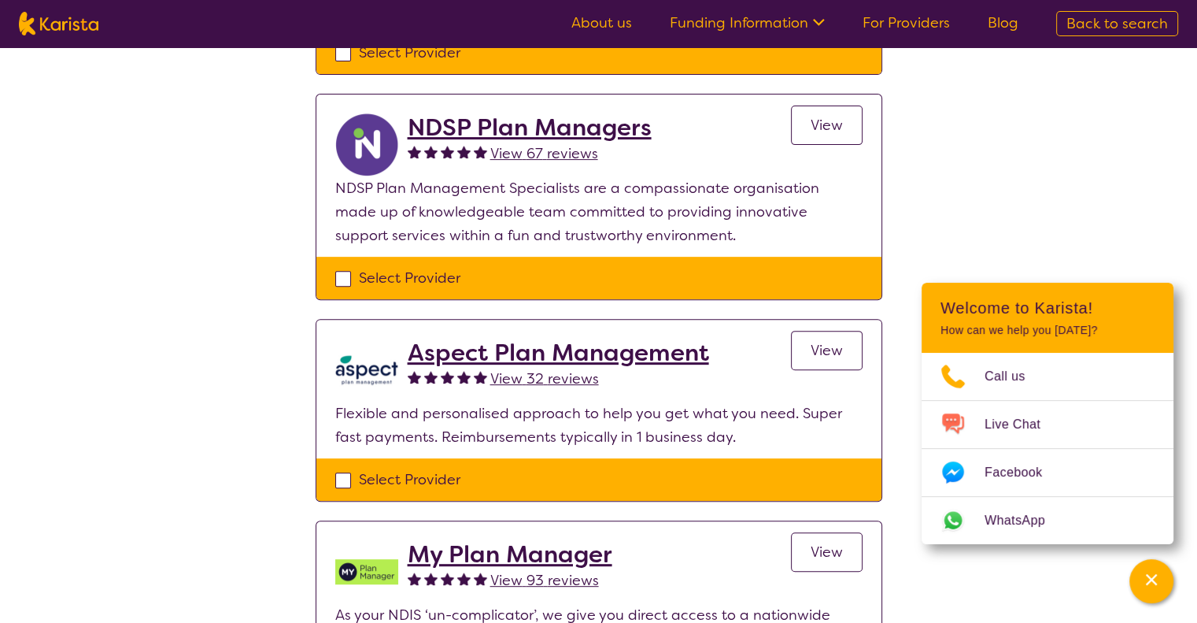
click at [581, 124] on h2 "NDSP Plan Managers" at bounding box center [530, 127] width 244 height 28
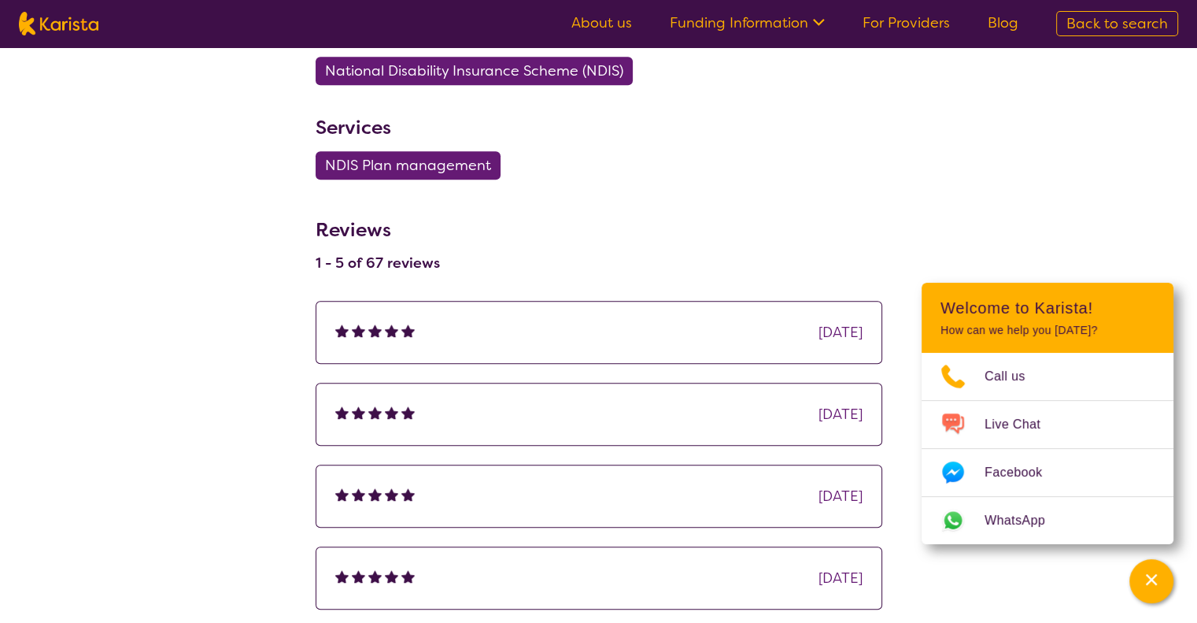
scroll to position [866, 0]
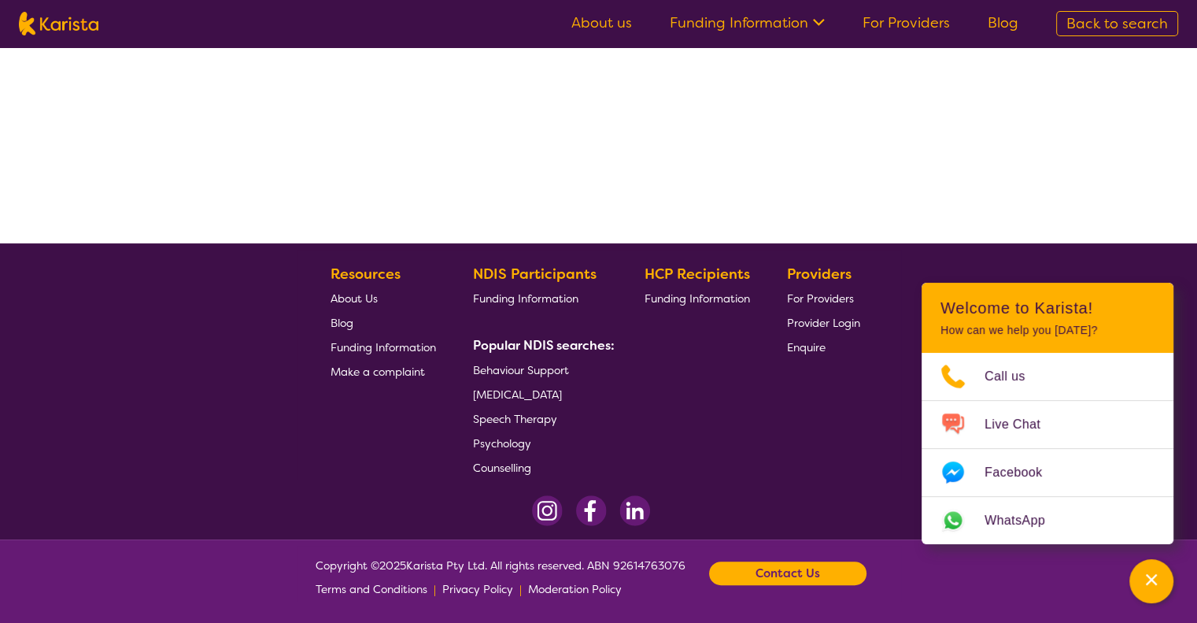
scroll to position [312, 0]
select select "by_score"
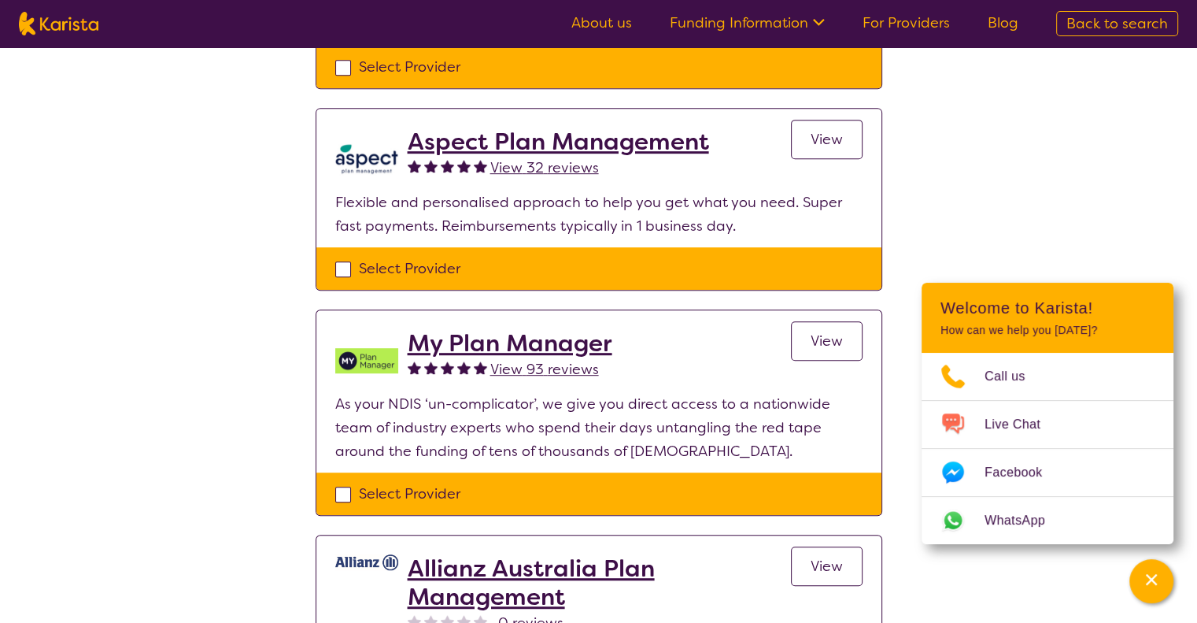
scroll to position [709, 0]
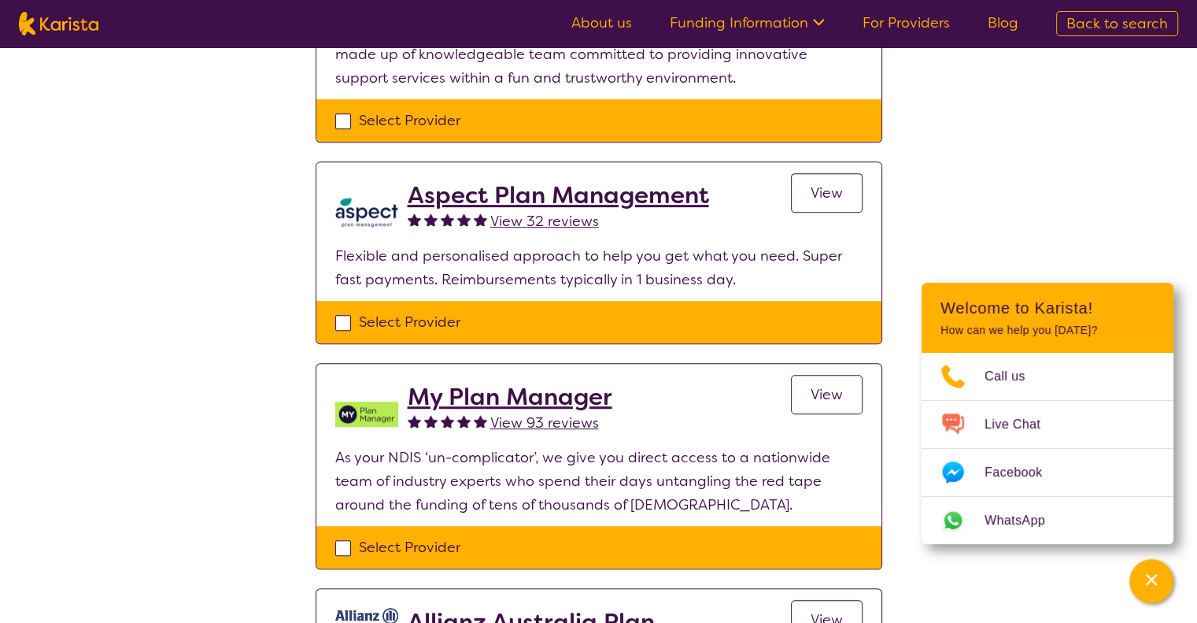
click at [587, 191] on h2 "Aspect Plan Management" at bounding box center [559, 195] width 302 height 28
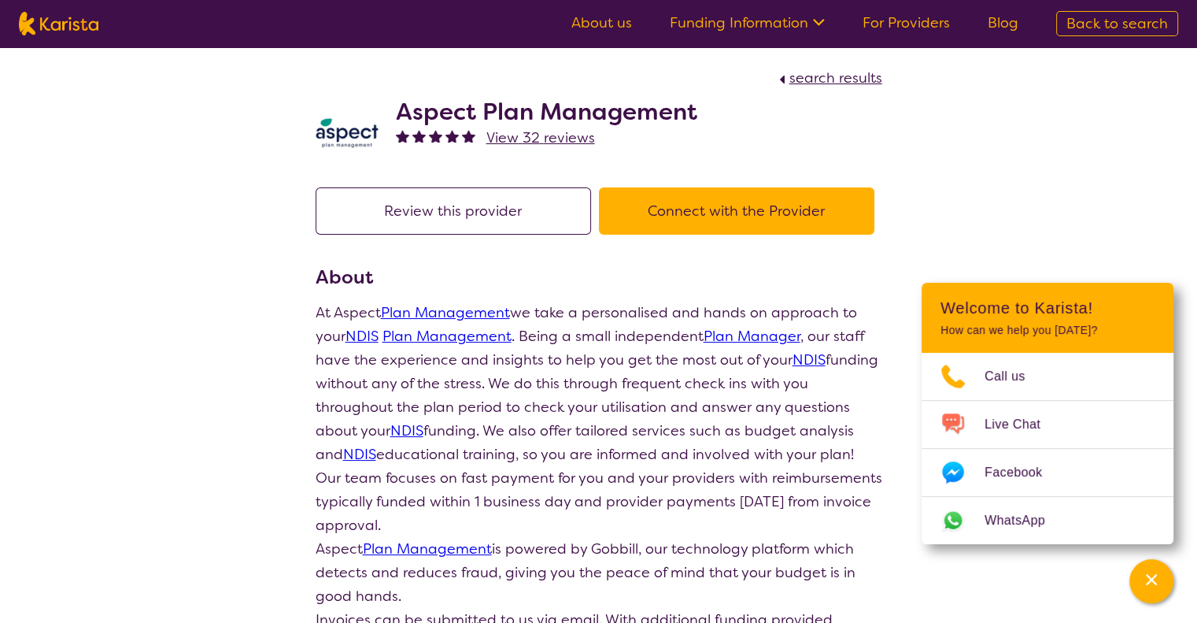
select select "by_score"
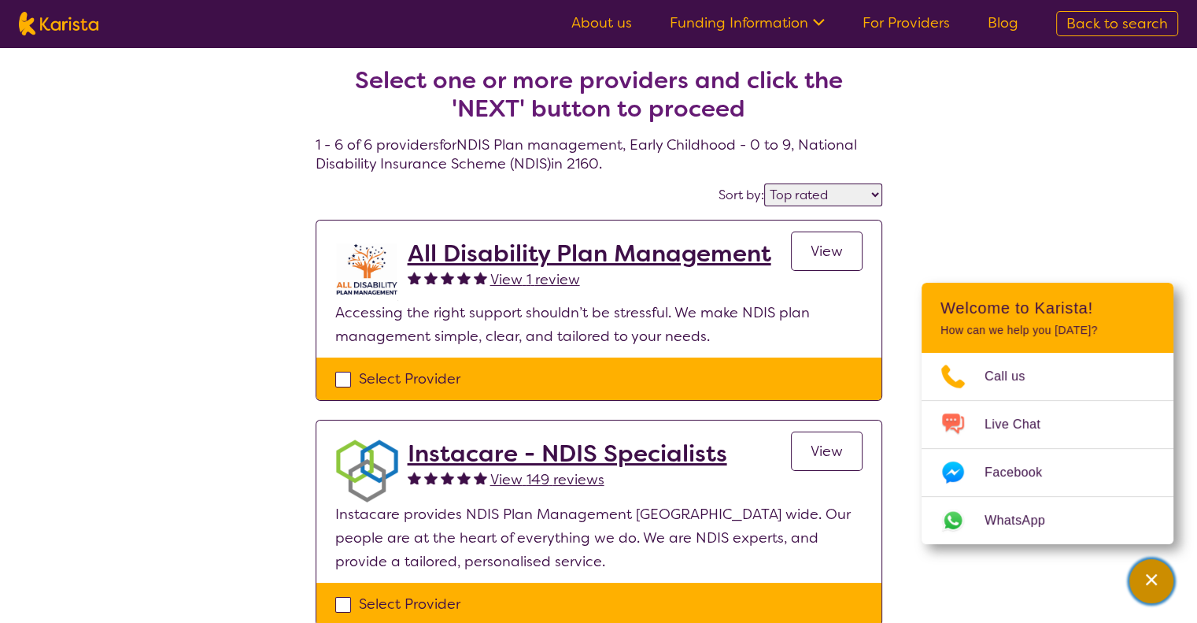
click at [1151, 580] on icon "Channel Menu" at bounding box center [1151, 579] width 11 height 11
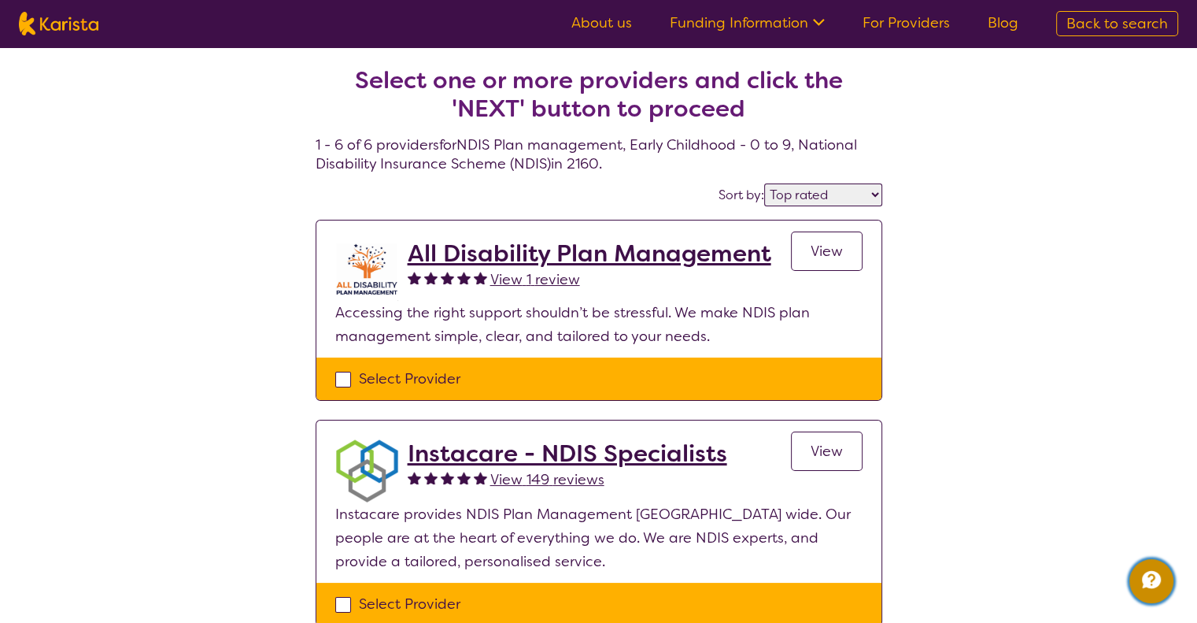
click at [1149, 575] on icon "Channel Menu" at bounding box center [1151, 579] width 19 height 17
